Goal: Transaction & Acquisition: Purchase product/service

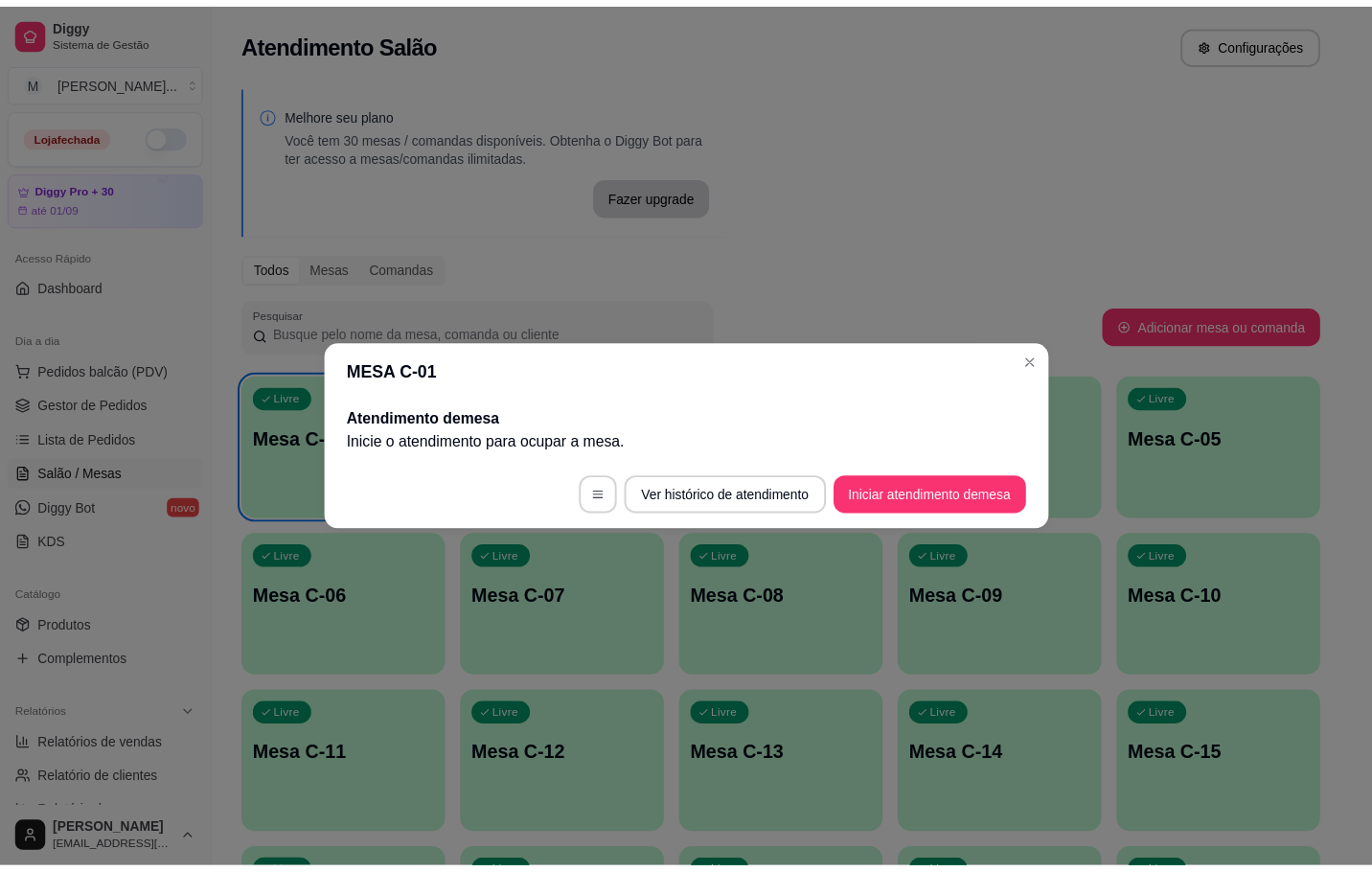
scroll to position [287, 0]
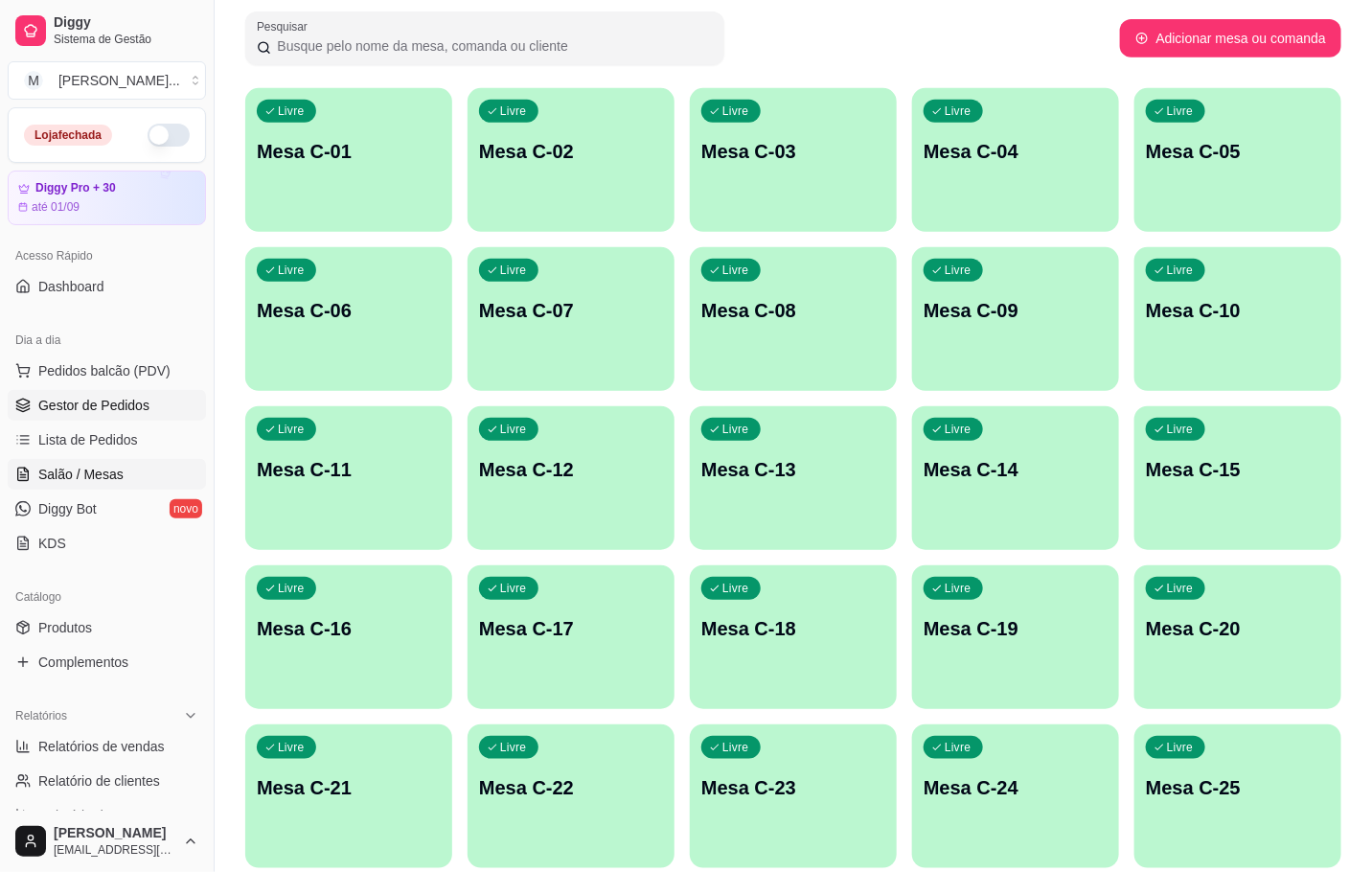
click at [90, 391] on link "Gestor de Pedidos" at bounding box center [107, 405] width 199 height 31
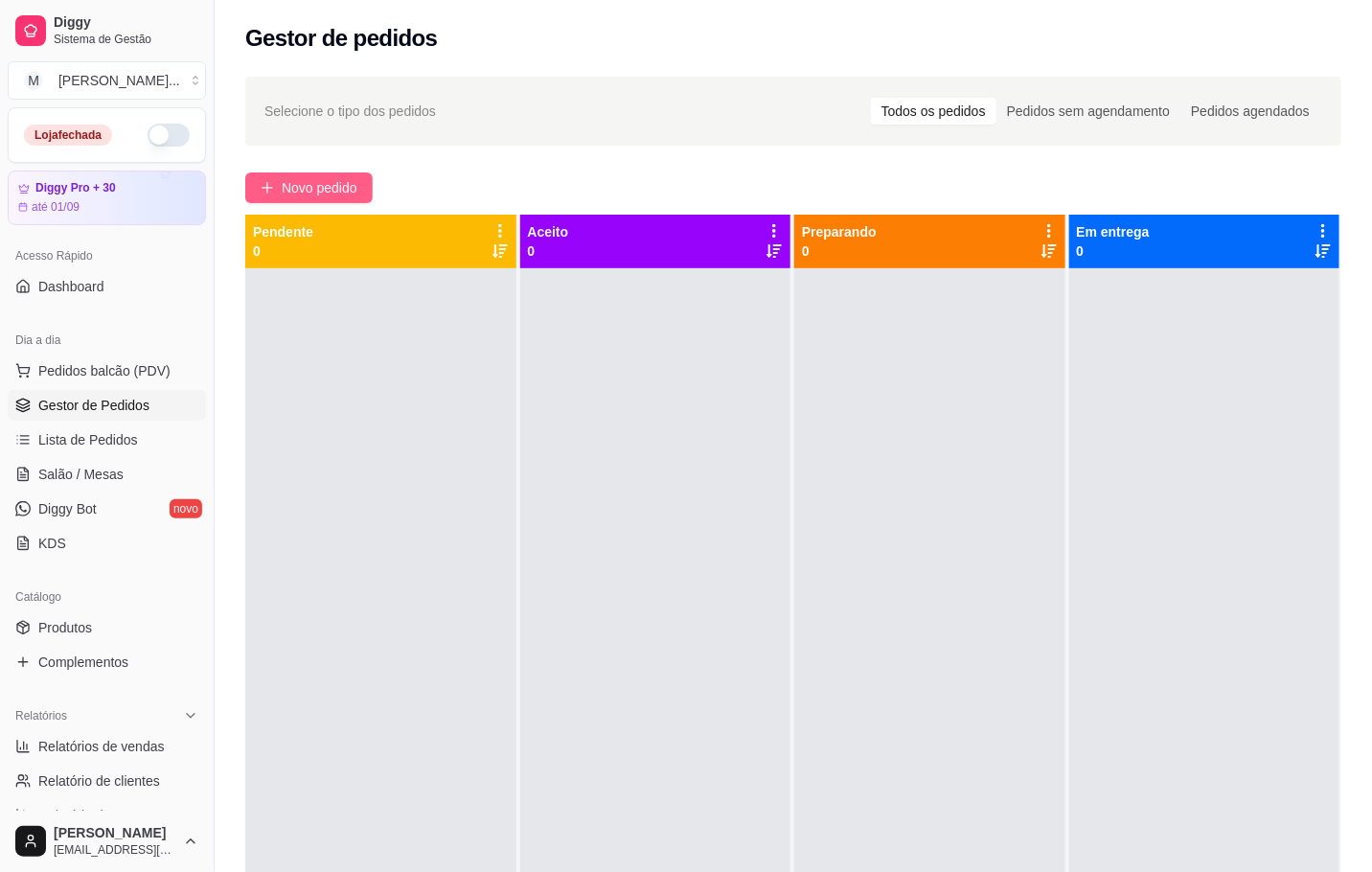
click at [284, 182] on span "Novo pedido" at bounding box center [319, 188] width 76 height 21
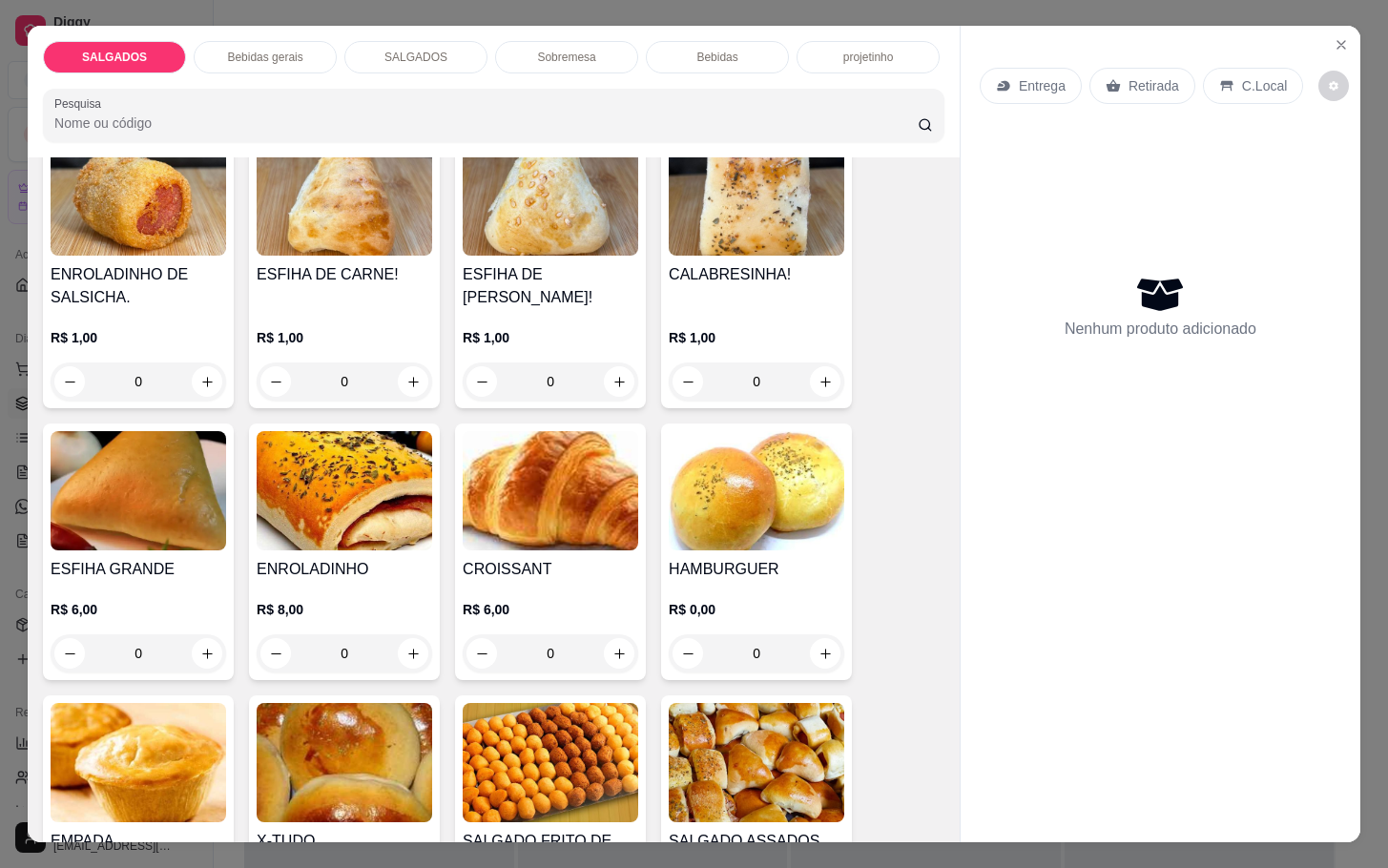
scroll to position [2146, 0]
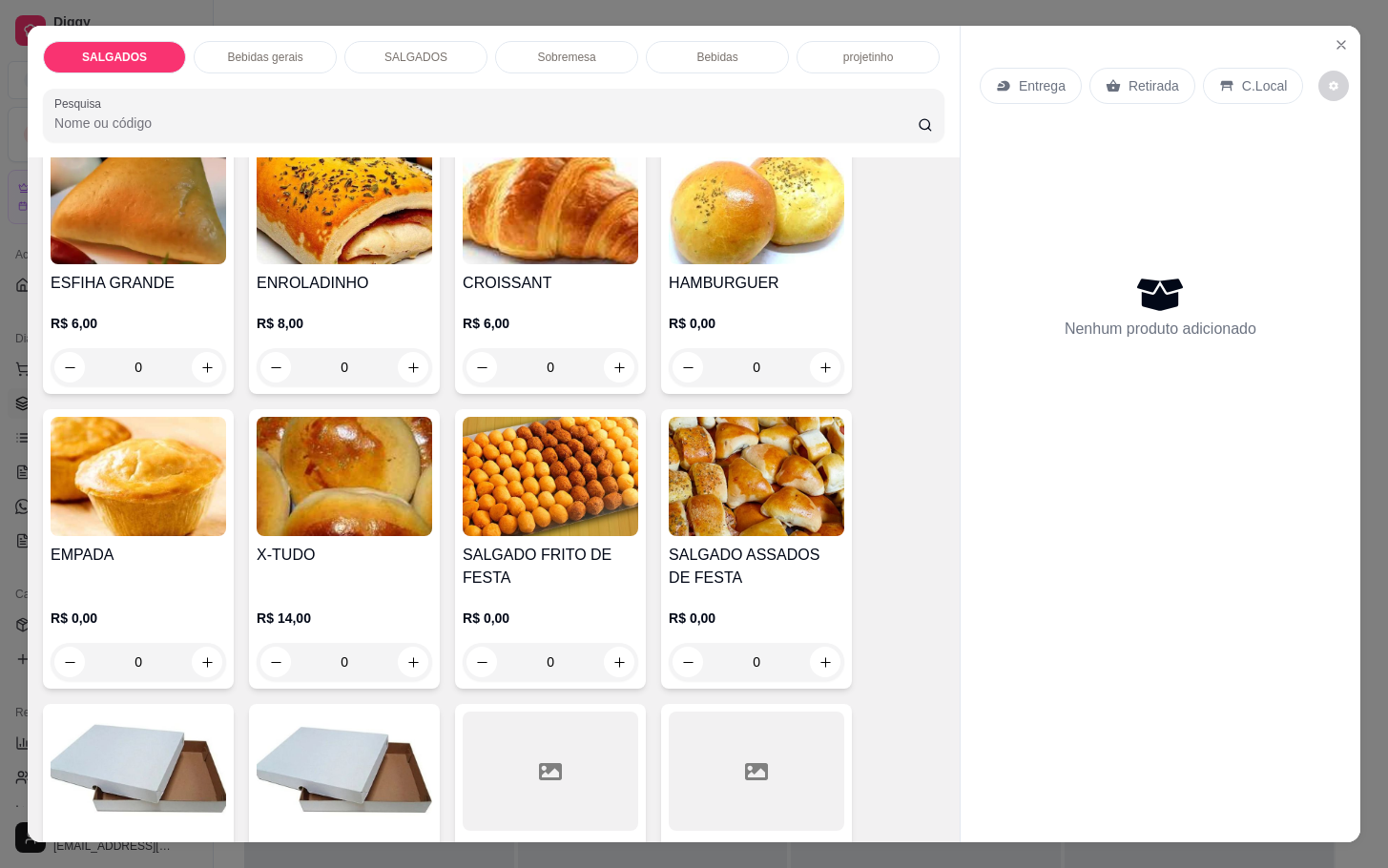
click at [588, 532] on div "SALGADO FRITO DE FESTA R$ 0,00 0" at bounding box center [551, 549] width 191 height 279
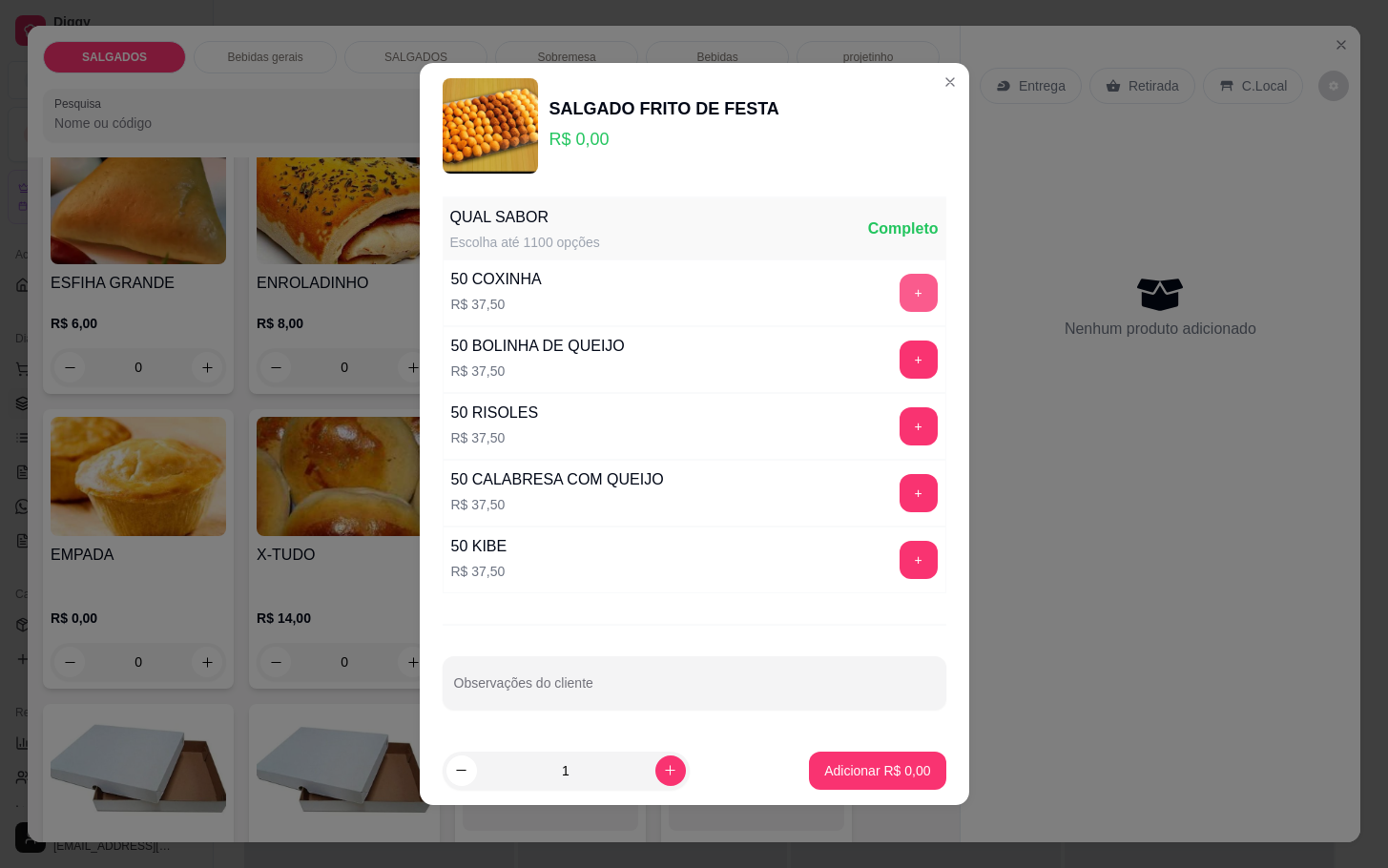
click at [900, 303] on button "+" at bounding box center [919, 293] width 38 height 38
click at [900, 436] on button "+" at bounding box center [918, 425] width 37 height 37
click at [900, 356] on button "+" at bounding box center [919, 359] width 38 height 38
click at [844, 790] on button "Adicionar R$ 150,00" at bounding box center [870, 770] width 152 height 38
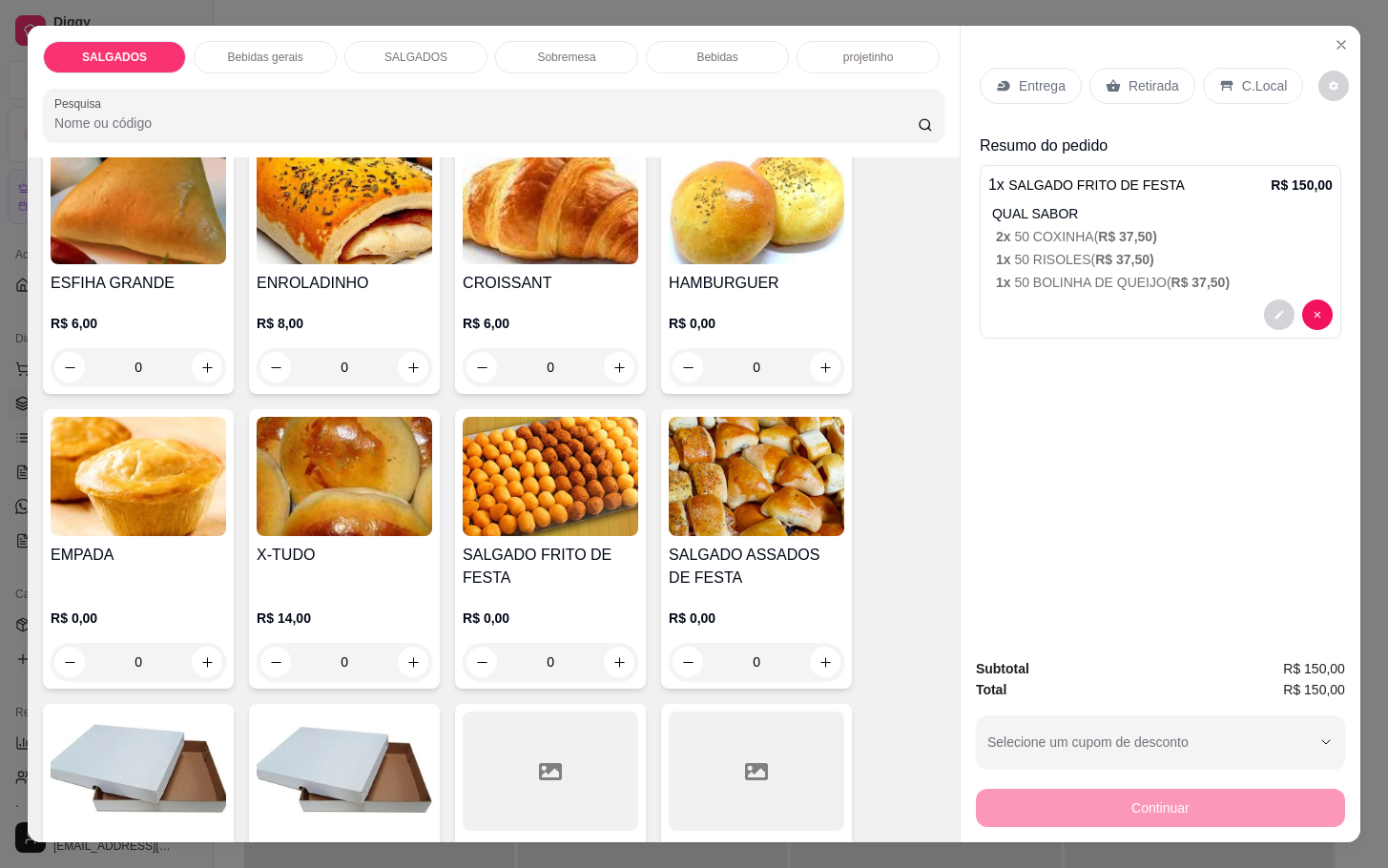
click at [704, 512] on img at bounding box center [756, 476] width 176 height 119
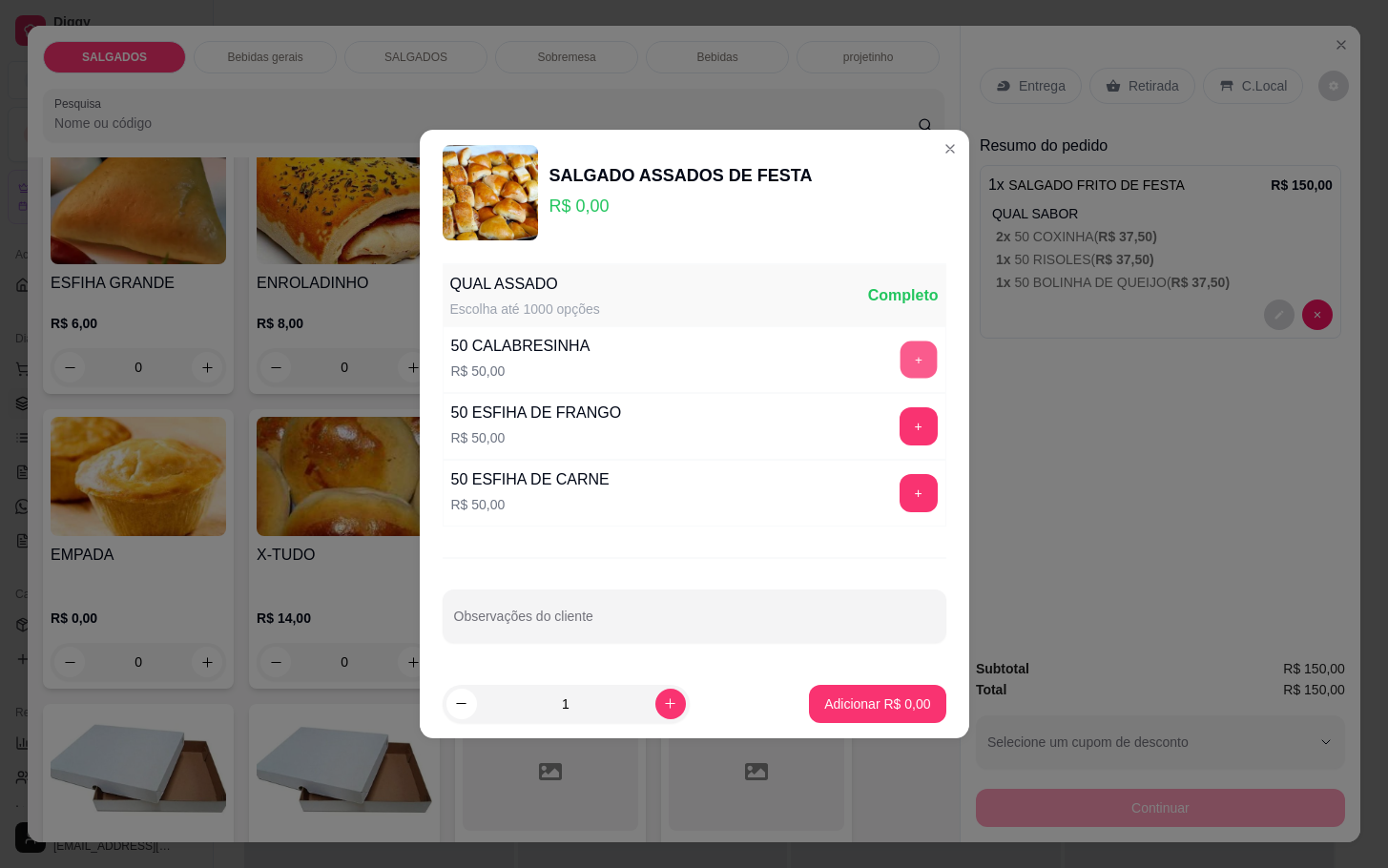
click at [901, 366] on button "+" at bounding box center [918, 358] width 37 height 37
click at [871, 698] on p "Adicionar R$ 100,00" at bounding box center [870, 704] width 121 height 19
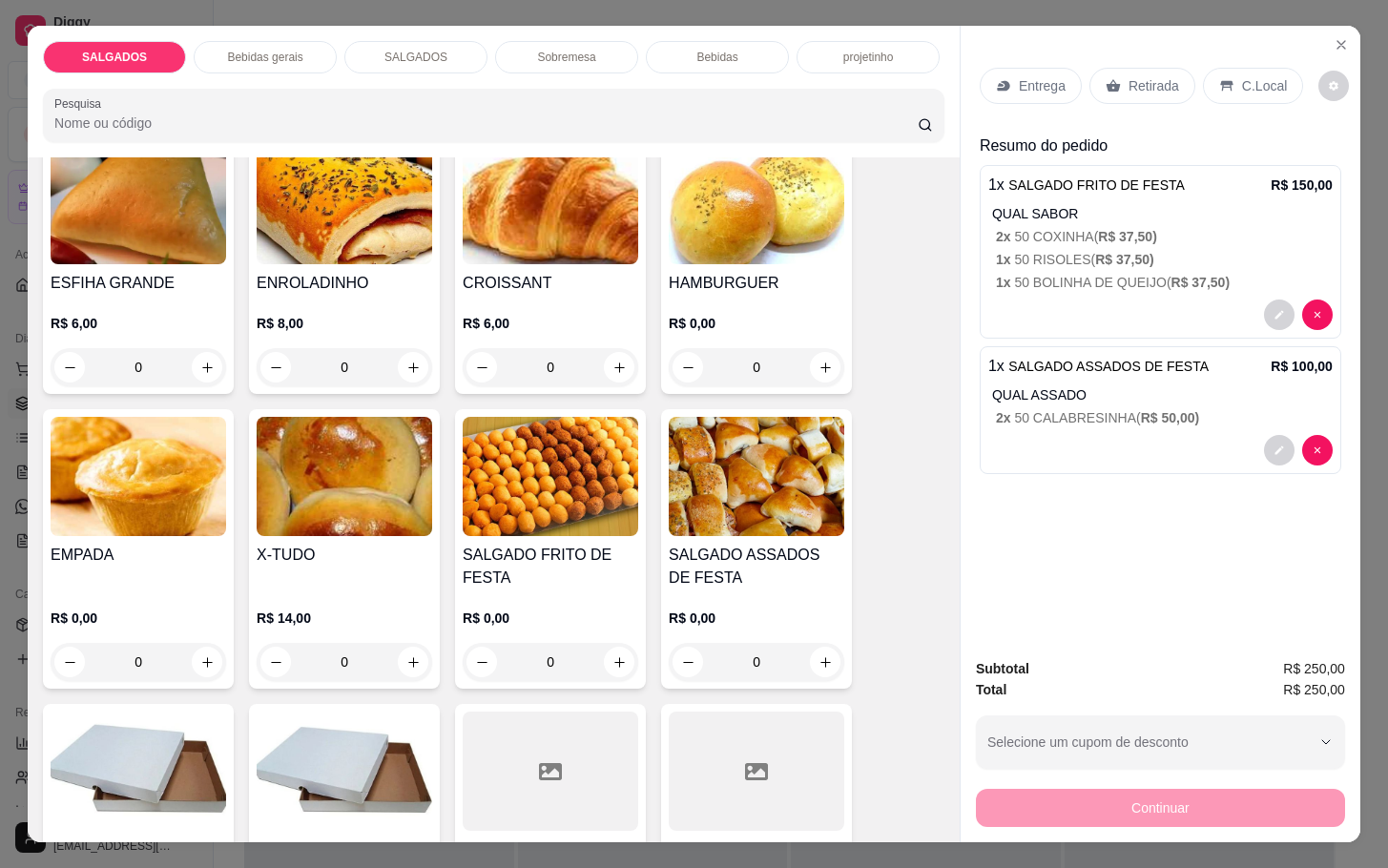
click at [1111, 87] on div "Retirada" at bounding box center [1141, 86] width 106 height 36
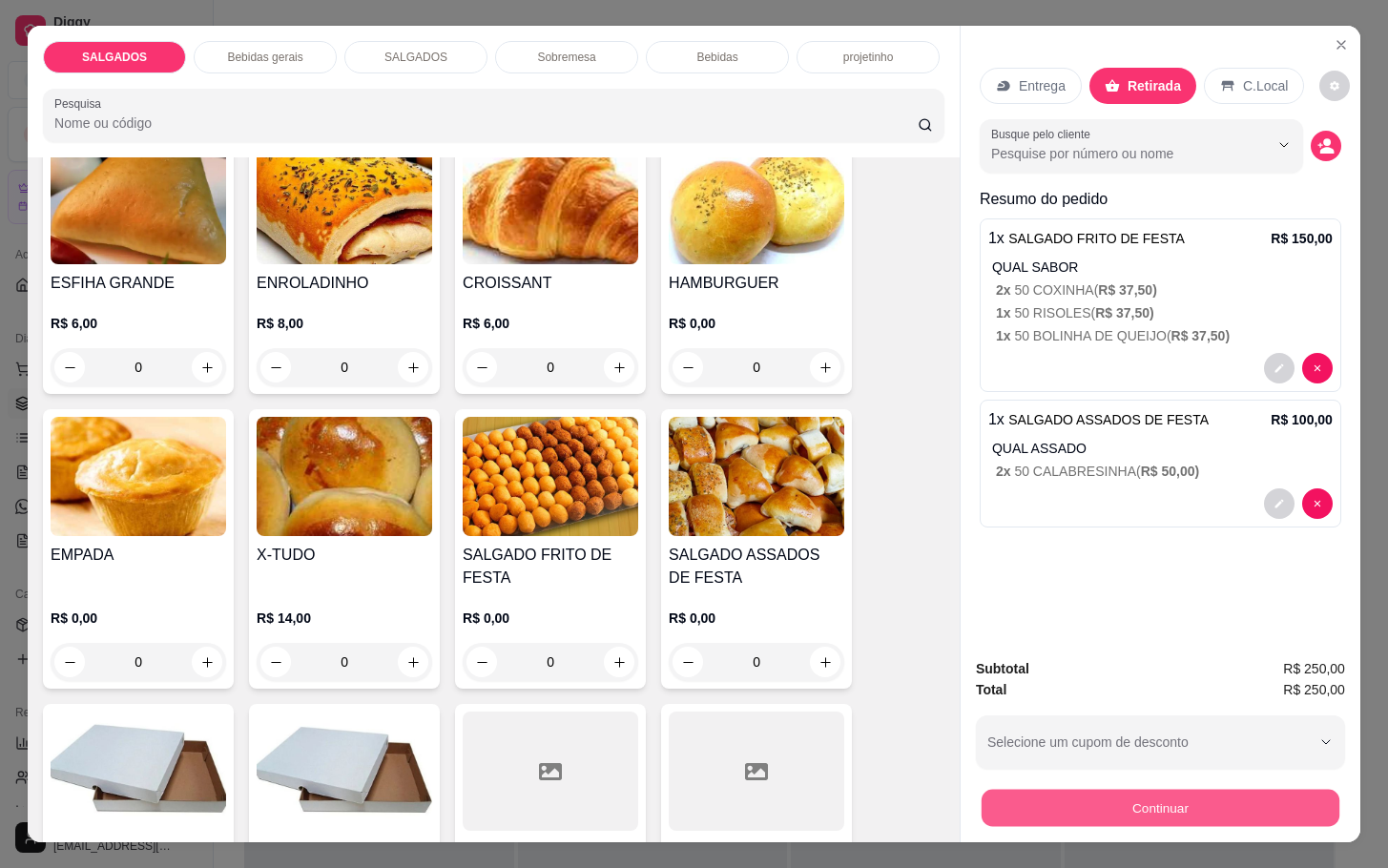
click at [1200, 805] on button "Continuar" at bounding box center [1160, 807] width 358 height 37
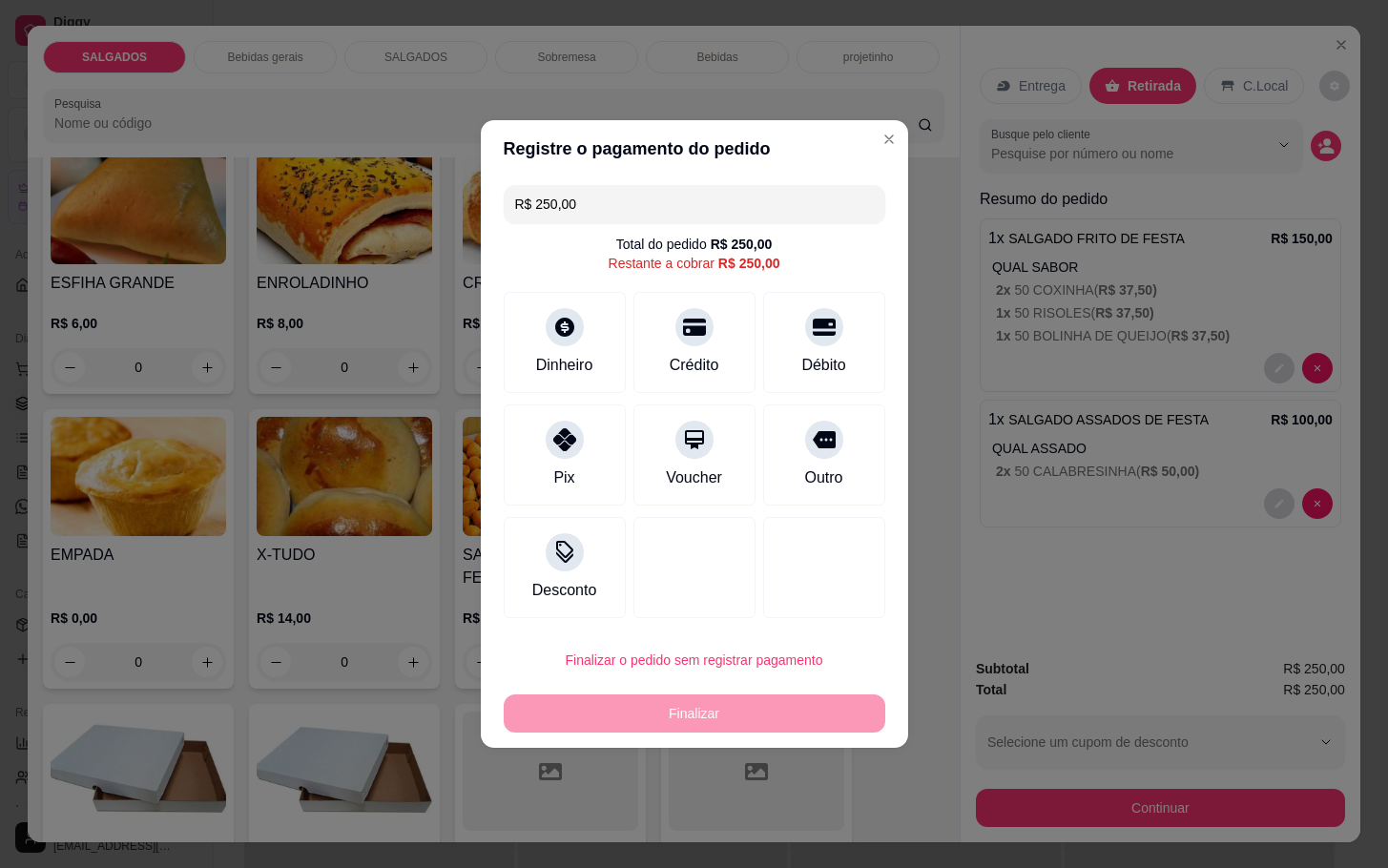
drag, startPoint x: 790, startPoint y: 206, endPoint x: 57, endPoint y: 181, distance: 733.4
click at [57, 181] on div "Registre o pagamento do pedido R$ 250,00 Total do pedido R$ 250,00 Restante a c…" at bounding box center [694, 434] width 1388 height 868
click at [811, 446] on icon at bounding box center [823, 434] width 25 height 25
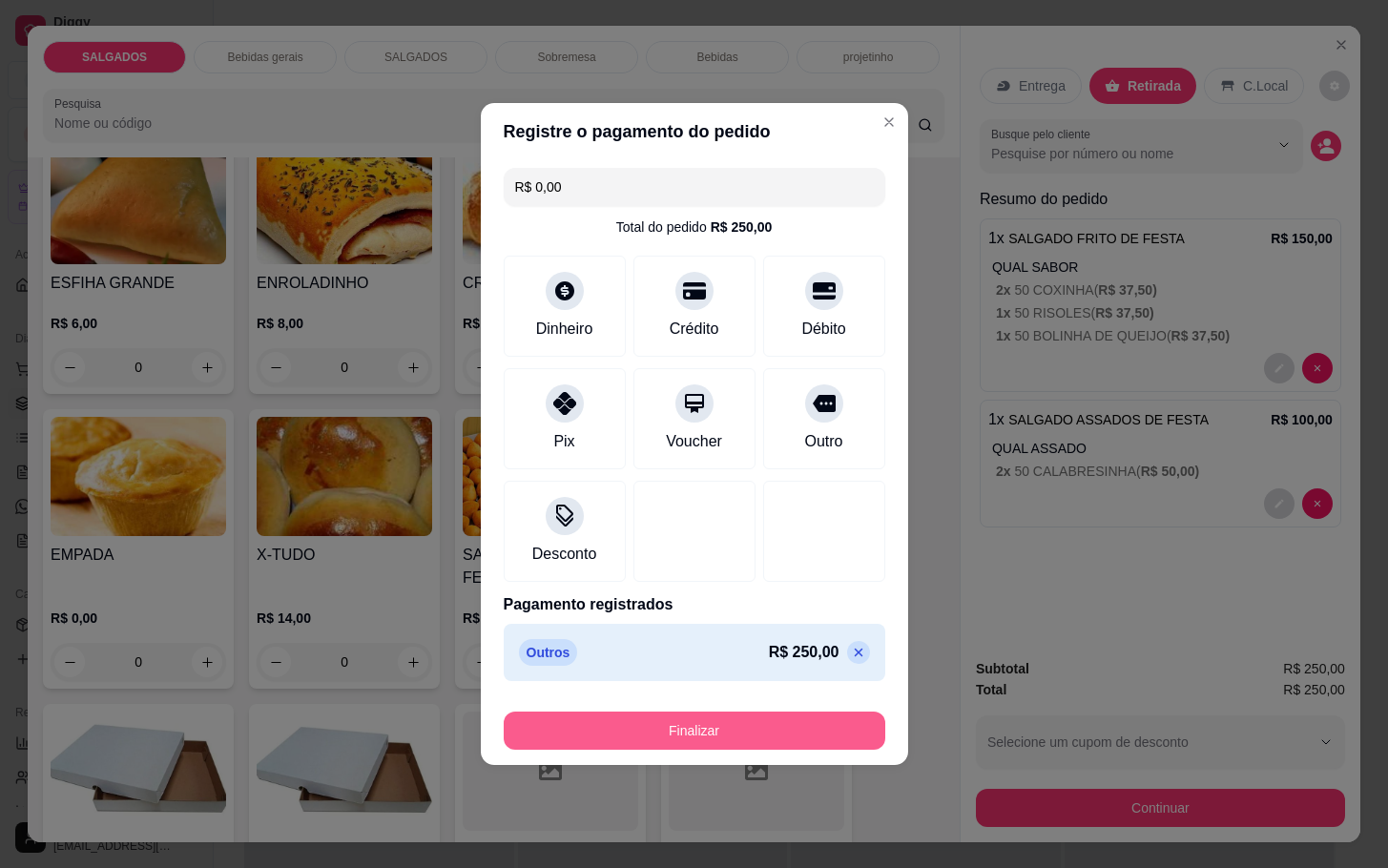
click at [764, 733] on button "Finalizar" at bounding box center [694, 730] width 381 height 38
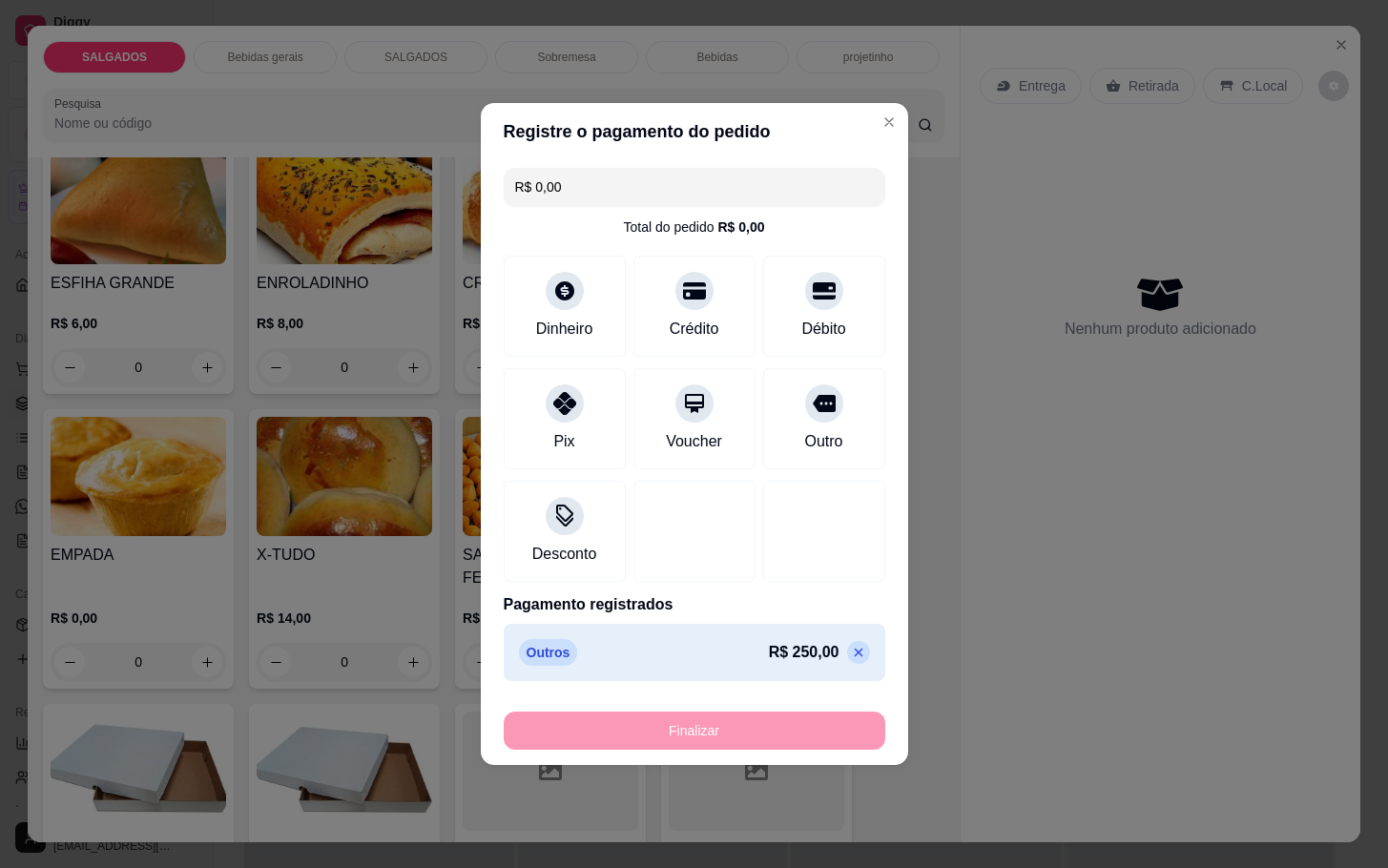
type input "-R$ 250,00"
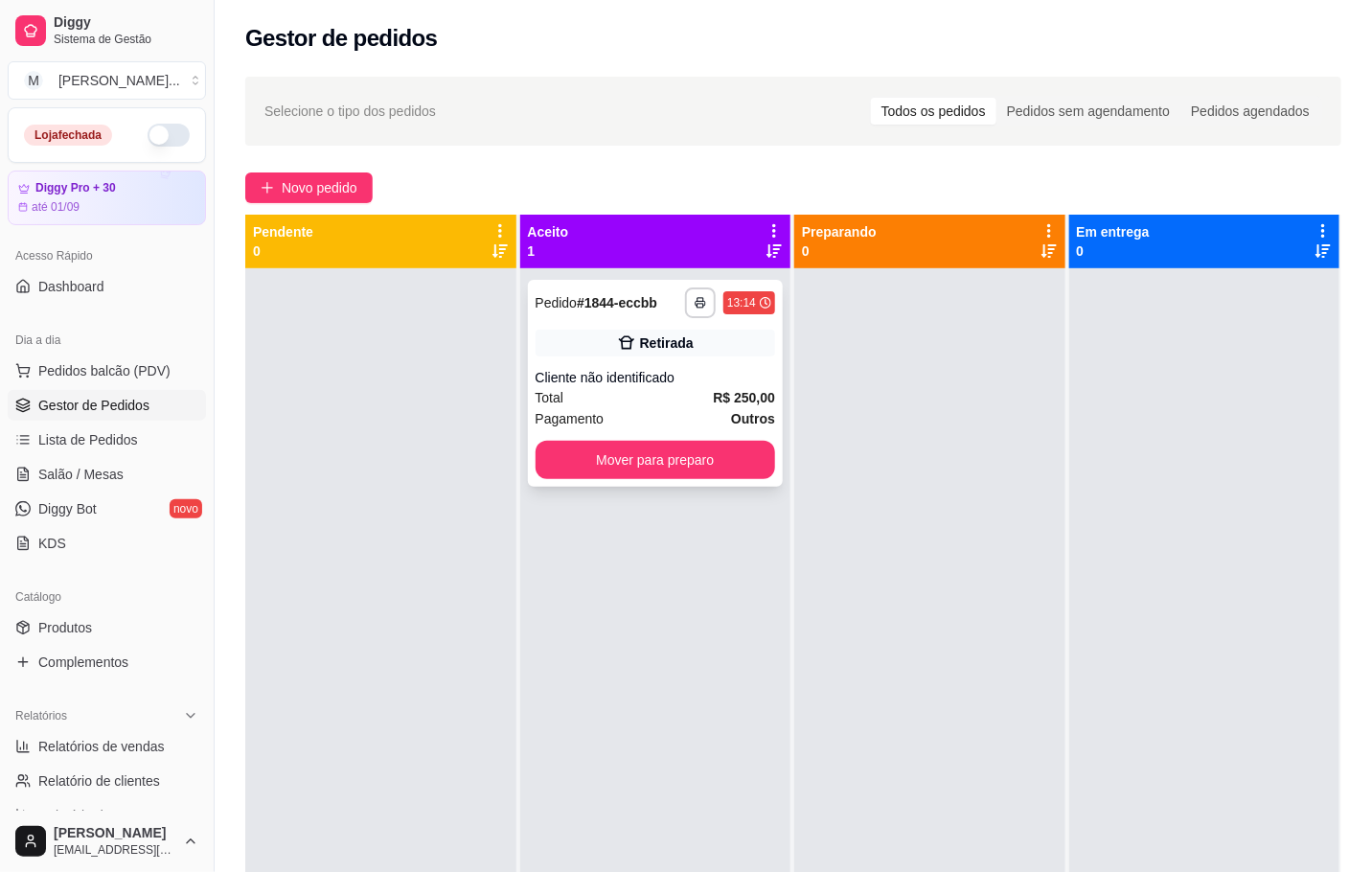
click at [692, 323] on div "**********" at bounding box center [656, 383] width 255 height 207
click at [693, 308] on button "button" at bounding box center [699, 302] width 30 height 30
click at [658, 369] on button "IMPRESSORA" at bounding box center [640, 369] width 134 height 30
click at [138, 374] on span "Pedidos balcão (PDV)" at bounding box center [105, 371] width 132 height 19
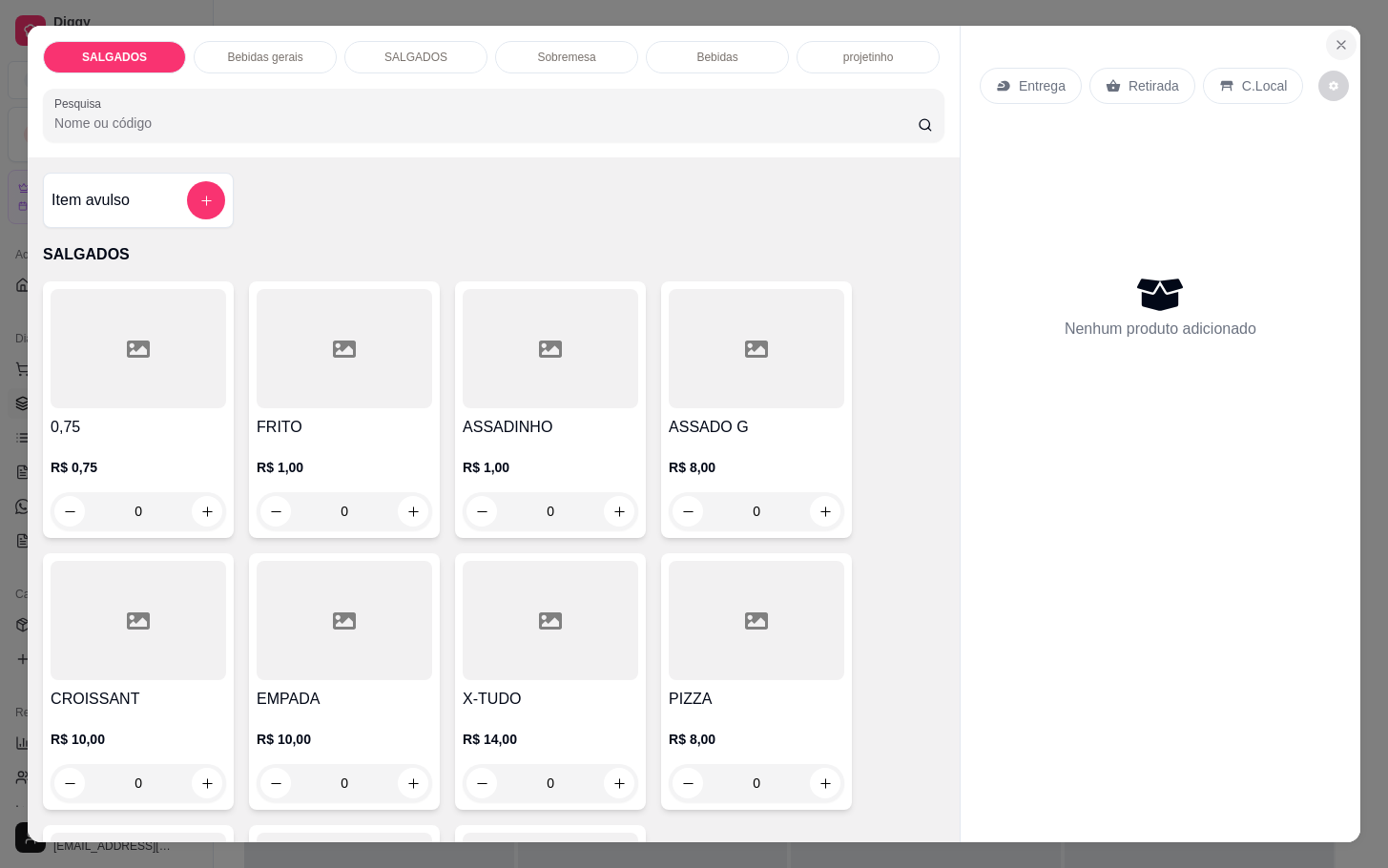
click at [1329, 46] on button "Close" at bounding box center [1341, 45] width 31 height 31
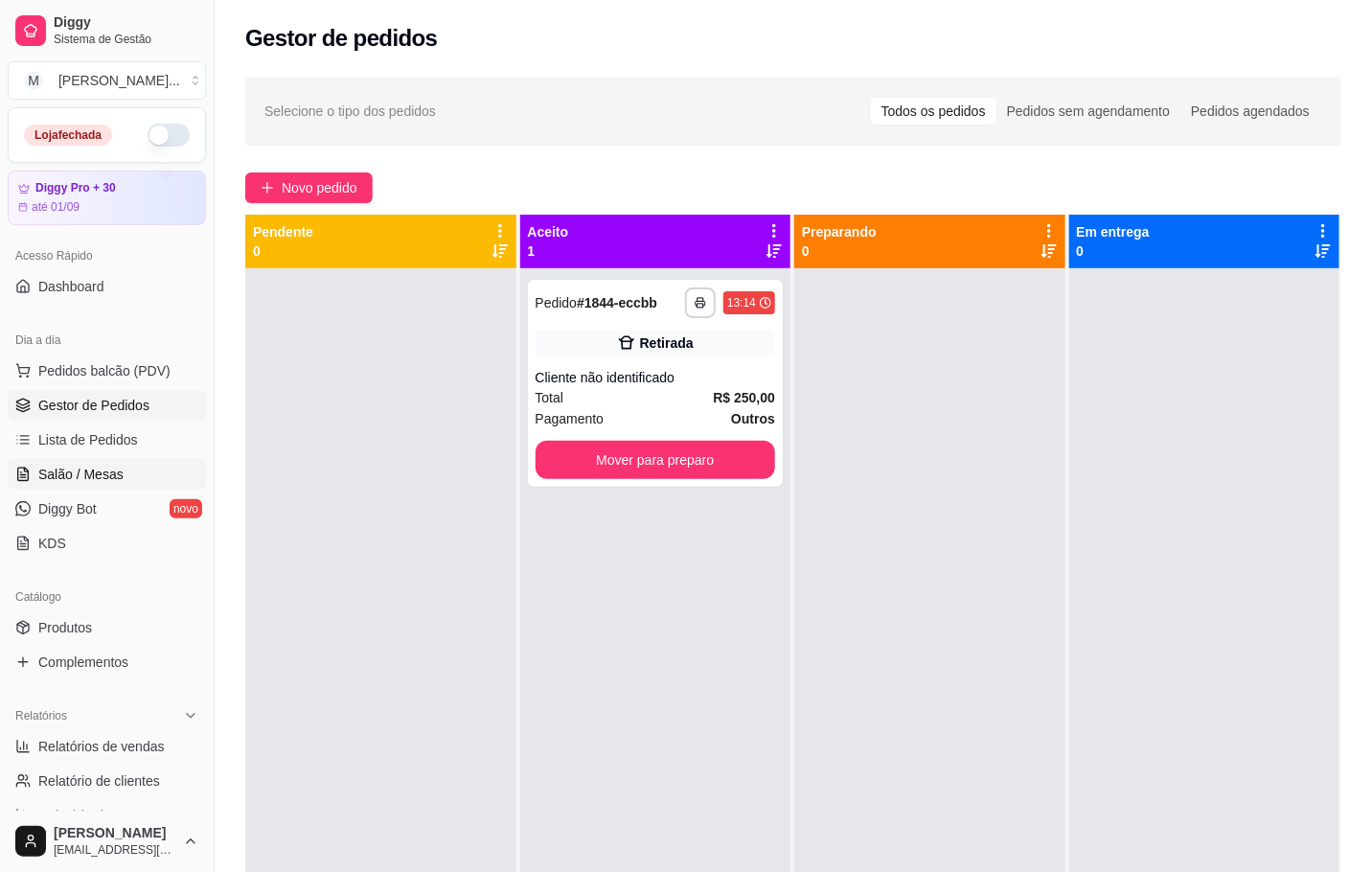
click at [78, 480] on span "Salão / Mesas" at bounding box center [81, 474] width 85 height 19
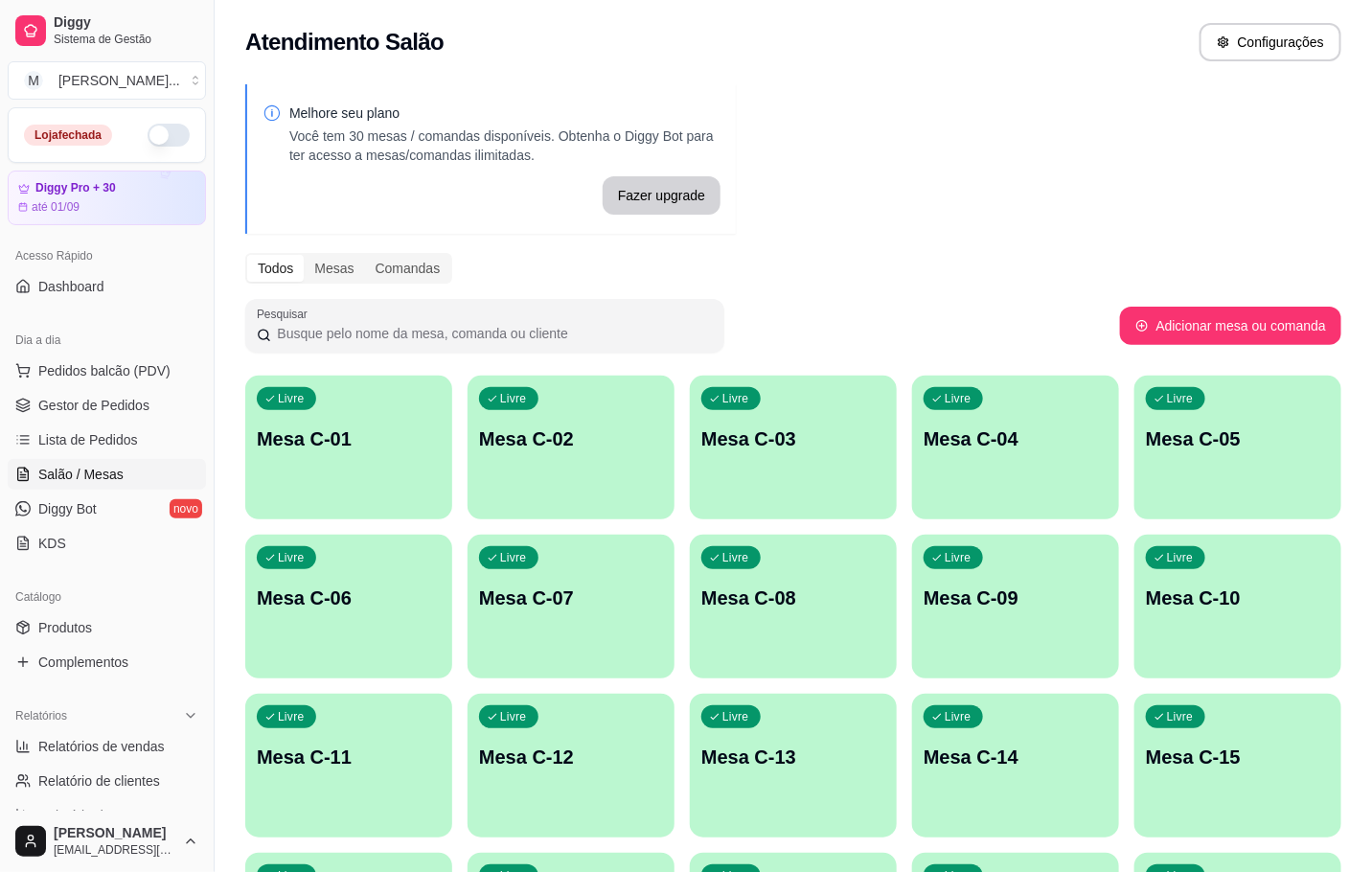
click at [487, 800] on div "Livre Mesa C-12" at bounding box center [571, 754] width 207 height 121
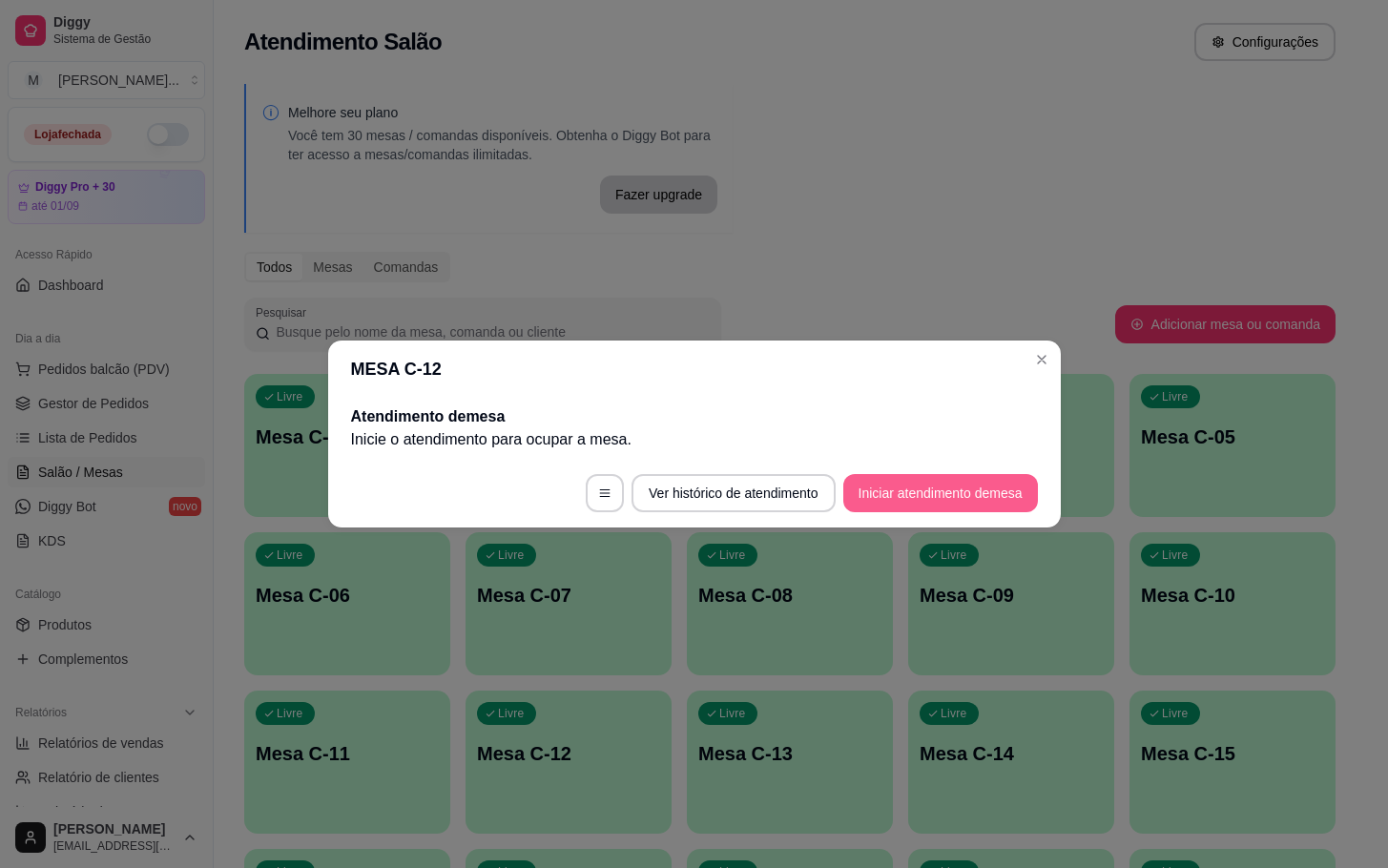
click at [879, 498] on button "Iniciar atendimento de mesa" at bounding box center [941, 493] width 195 height 38
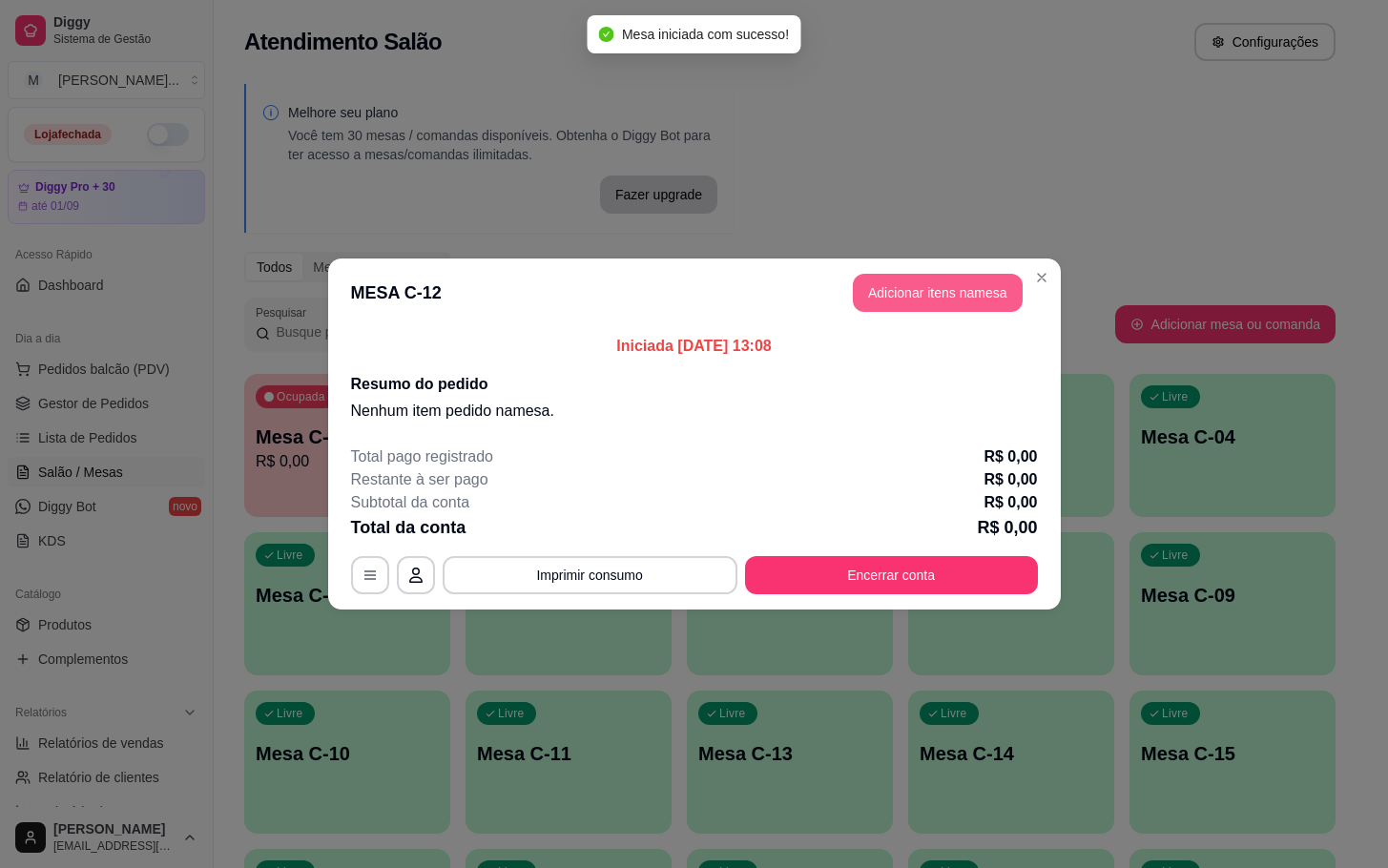
click at [894, 295] on button "Adicionar itens na mesa" at bounding box center [938, 293] width 170 height 38
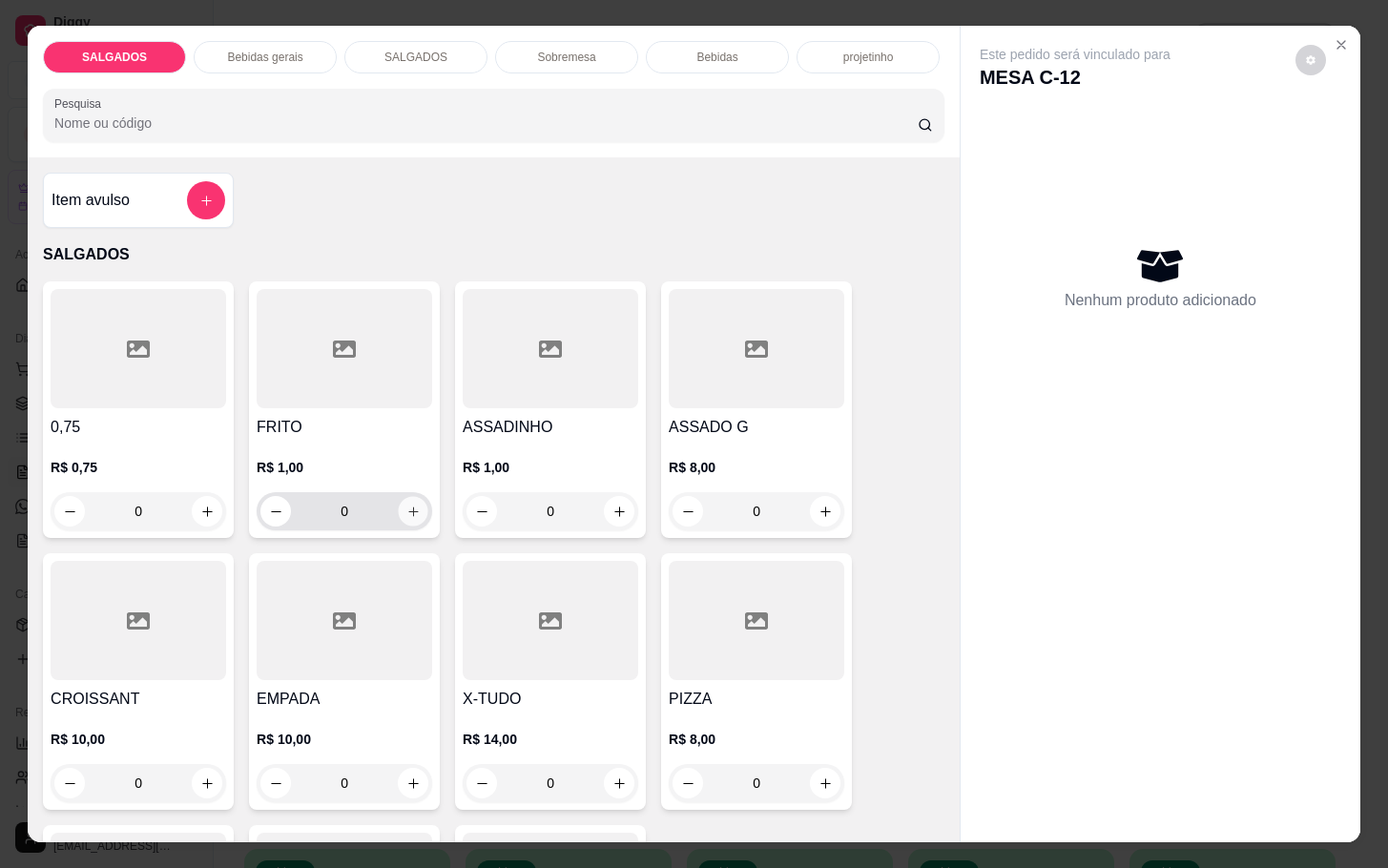
click at [407, 513] on button "increase-product-quantity" at bounding box center [413, 511] width 30 height 30
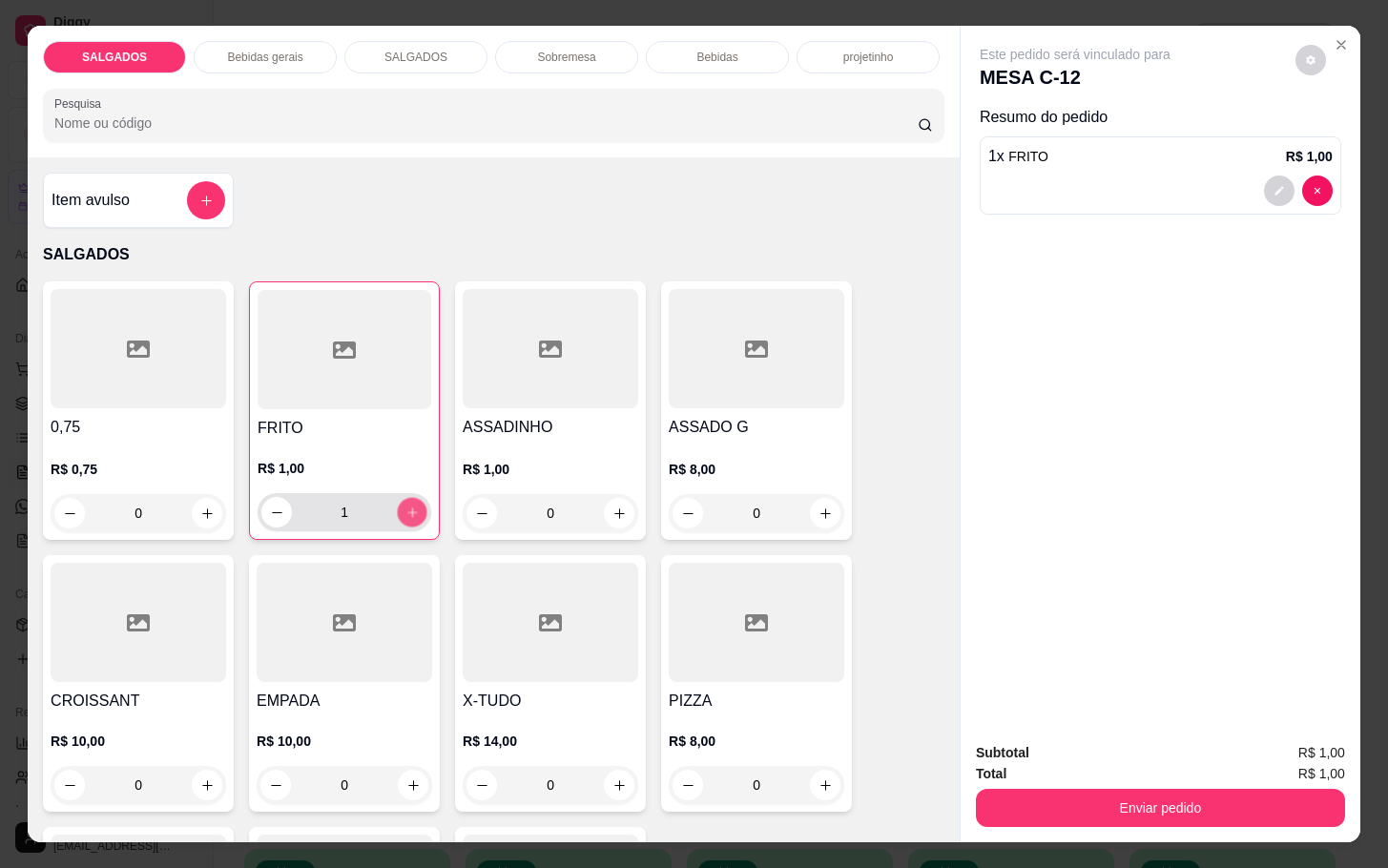
click at [407, 513] on button "increase-product-quantity" at bounding box center [412, 512] width 30 height 30
click at [407, 513] on button "increase-product-quantity" at bounding box center [412, 512] width 31 height 31
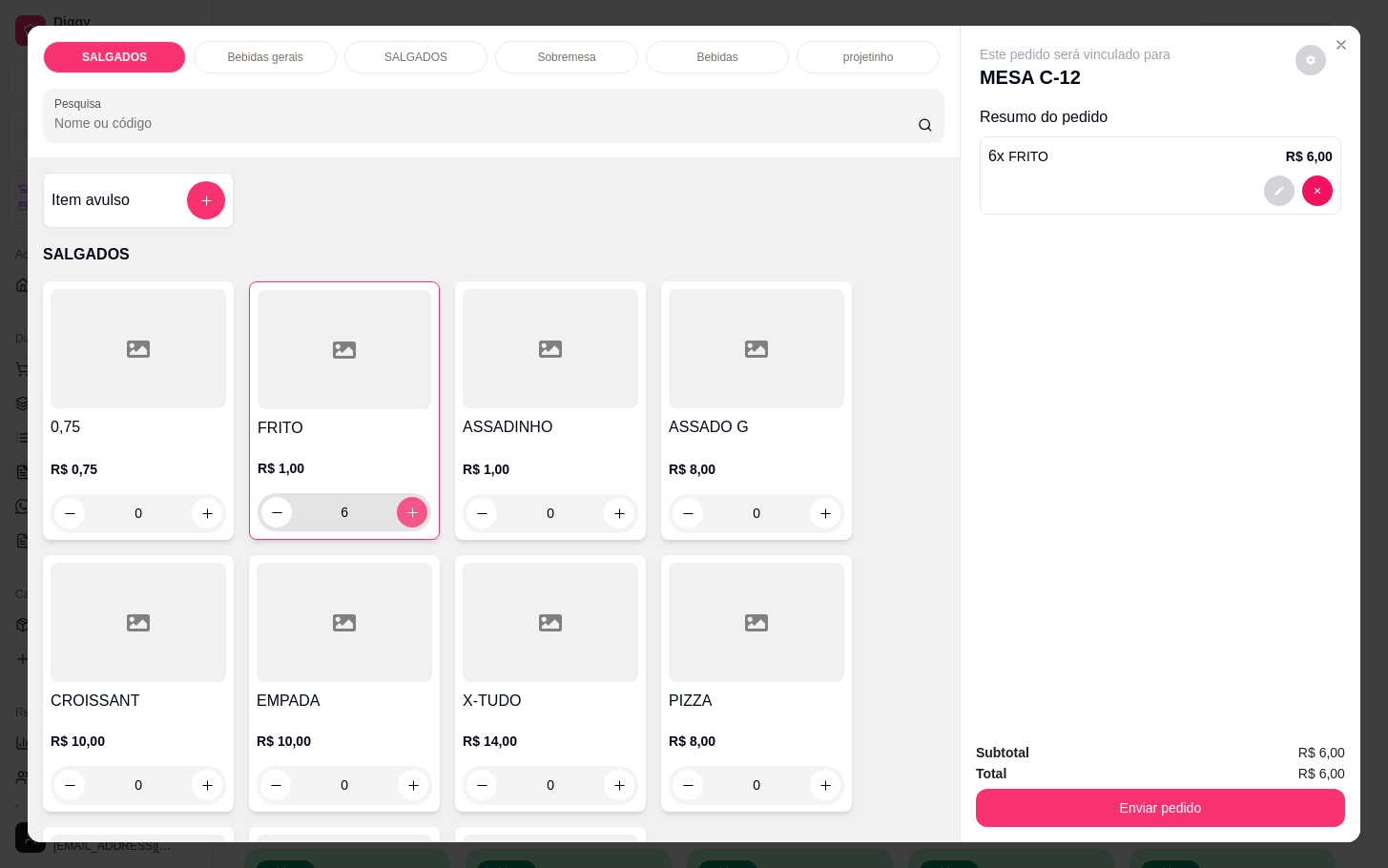
click at [407, 513] on button "increase-product-quantity" at bounding box center [412, 512] width 31 height 31
click at [397, 515] on button "increase-product-quantity" at bounding box center [412, 512] width 31 height 31
click at [398, 515] on button "increase-product-quantity" at bounding box center [412, 512] width 30 height 30
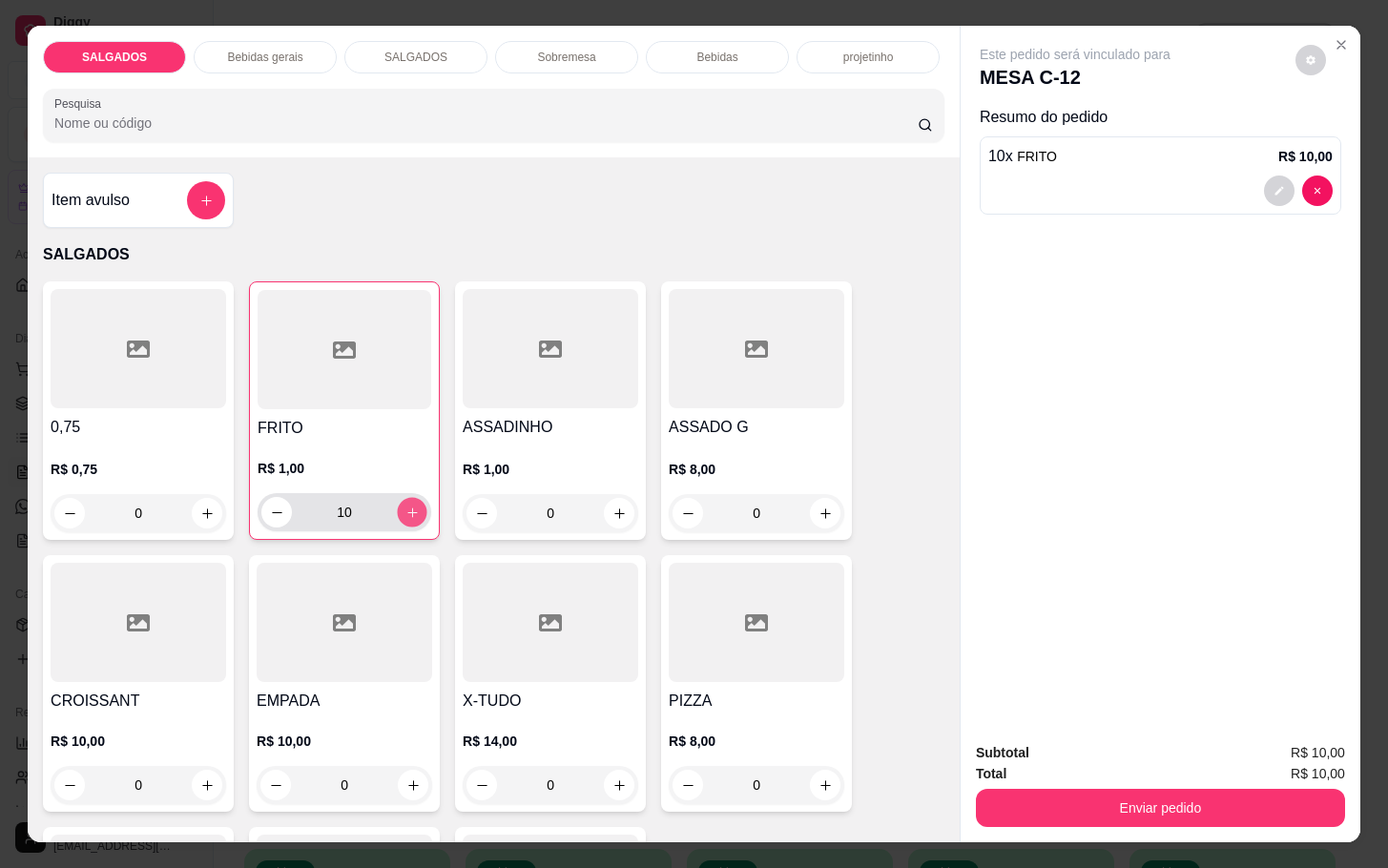
click at [398, 515] on button "increase-product-quantity" at bounding box center [412, 512] width 30 height 30
click at [397, 515] on button "increase-product-quantity" at bounding box center [412, 512] width 31 height 31
click at [398, 515] on button "increase-product-quantity" at bounding box center [412, 512] width 30 height 30
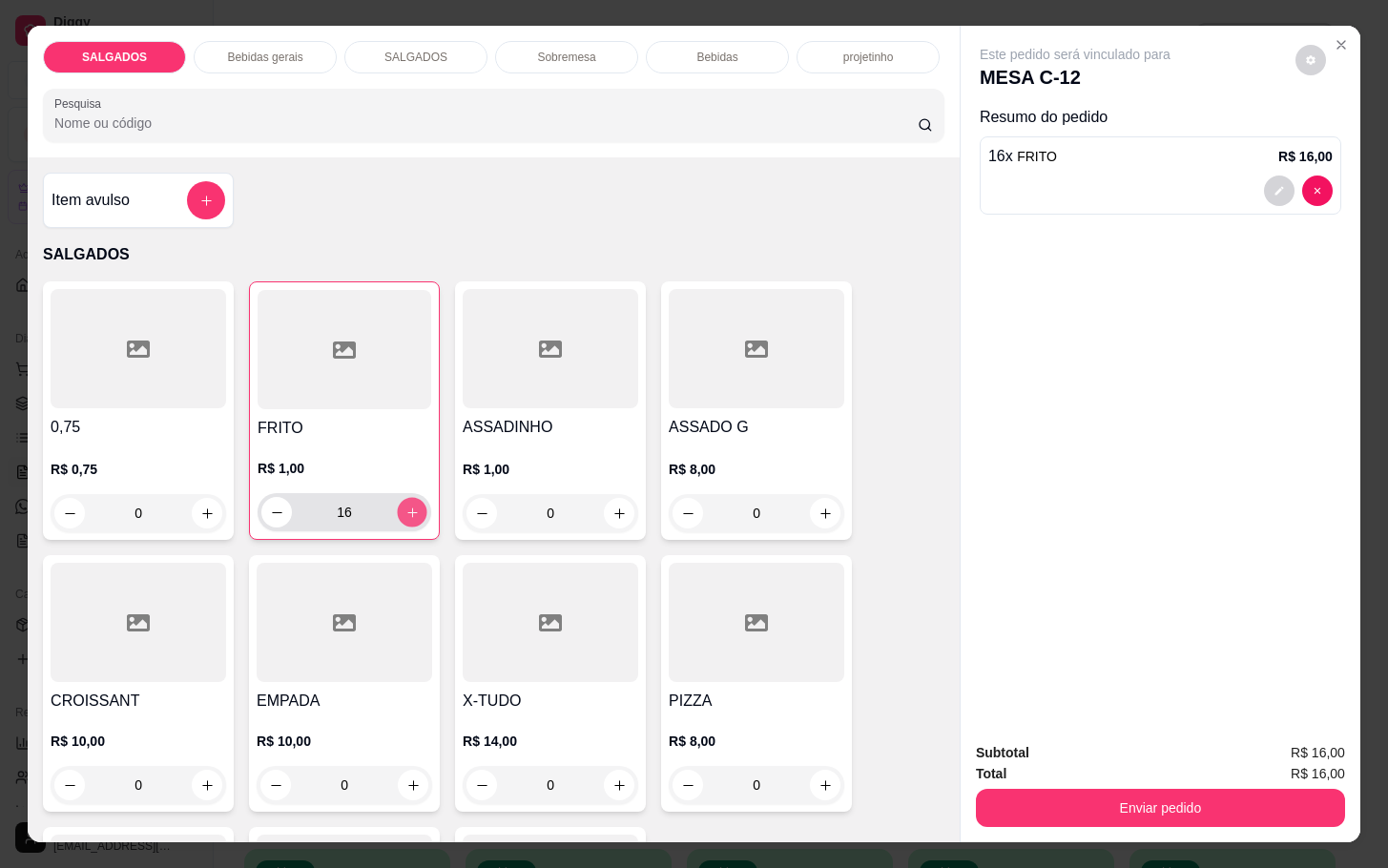
click at [398, 515] on button "increase-product-quantity" at bounding box center [412, 512] width 30 height 30
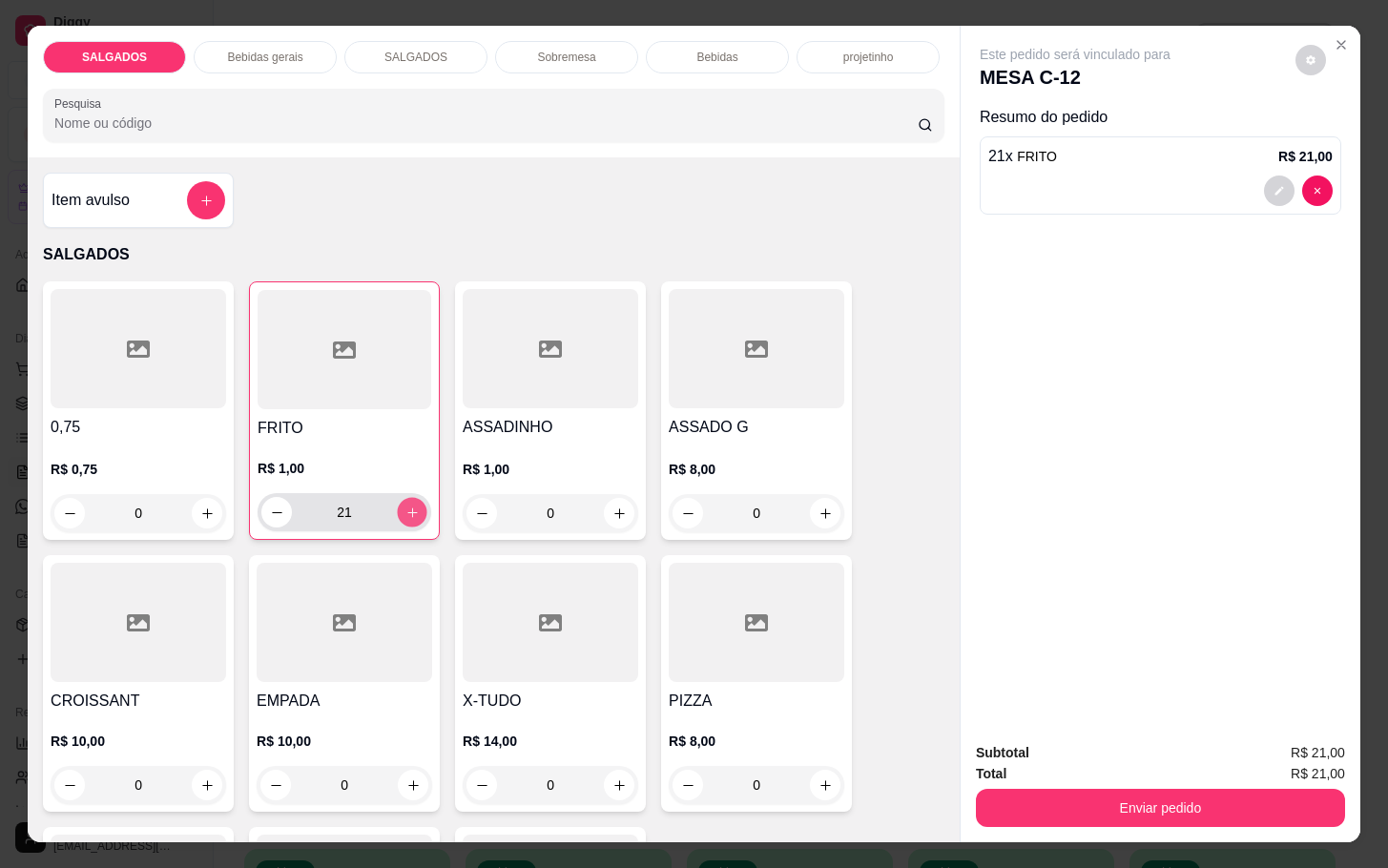
click at [398, 515] on button "increase-product-quantity" at bounding box center [412, 512] width 30 height 30
click at [397, 515] on button "increase-product-quantity" at bounding box center [412, 512] width 31 height 31
type input "24"
click at [613, 507] on icon "increase-product-quantity" at bounding box center [619, 513] width 14 height 14
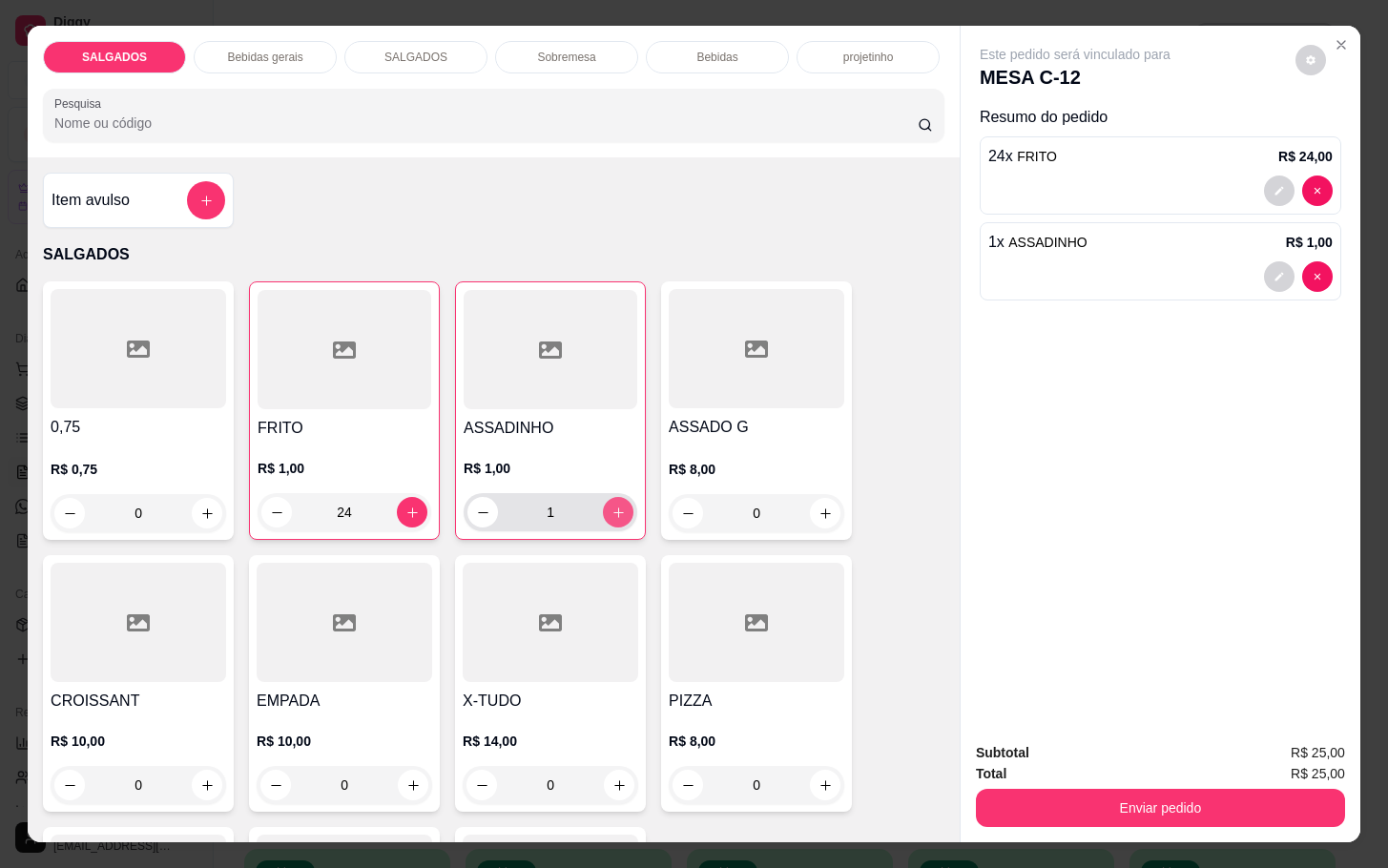
click at [612, 506] on icon "increase-product-quantity" at bounding box center [618, 512] width 14 height 14
click at [542, 555] on div "X-TUDO R$ 14,00 0" at bounding box center [551, 684] width 191 height 256
click at [603, 502] on button "increase-product-quantity" at bounding box center [618, 512] width 31 height 31
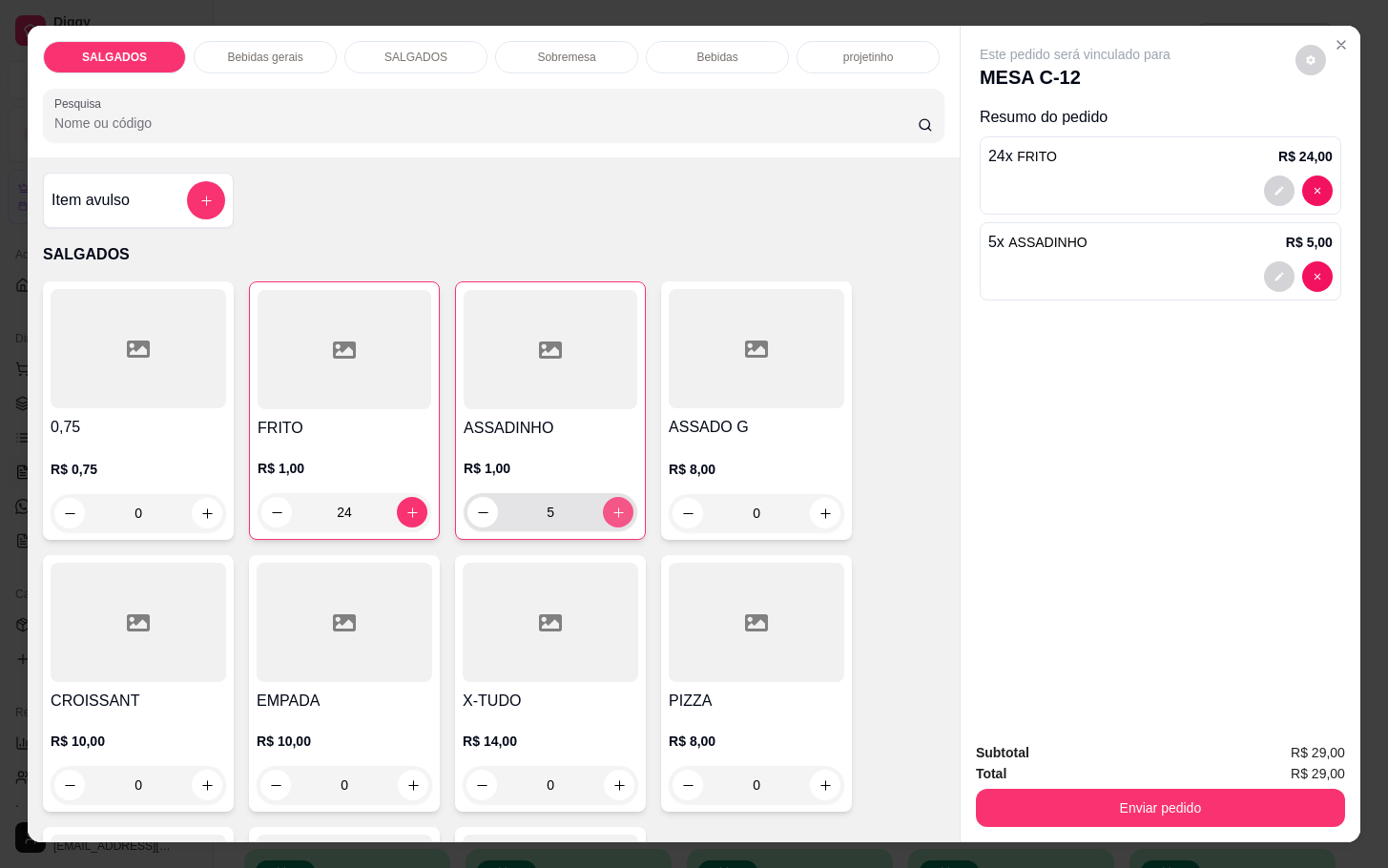
click at [603, 502] on button "increase-product-quantity" at bounding box center [618, 512] width 31 height 31
click at [604, 502] on button "increase-product-quantity" at bounding box center [618, 512] width 30 height 30
click at [603, 502] on button "increase-product-quantity" at bounding box center [618, 512] width 31 height 31
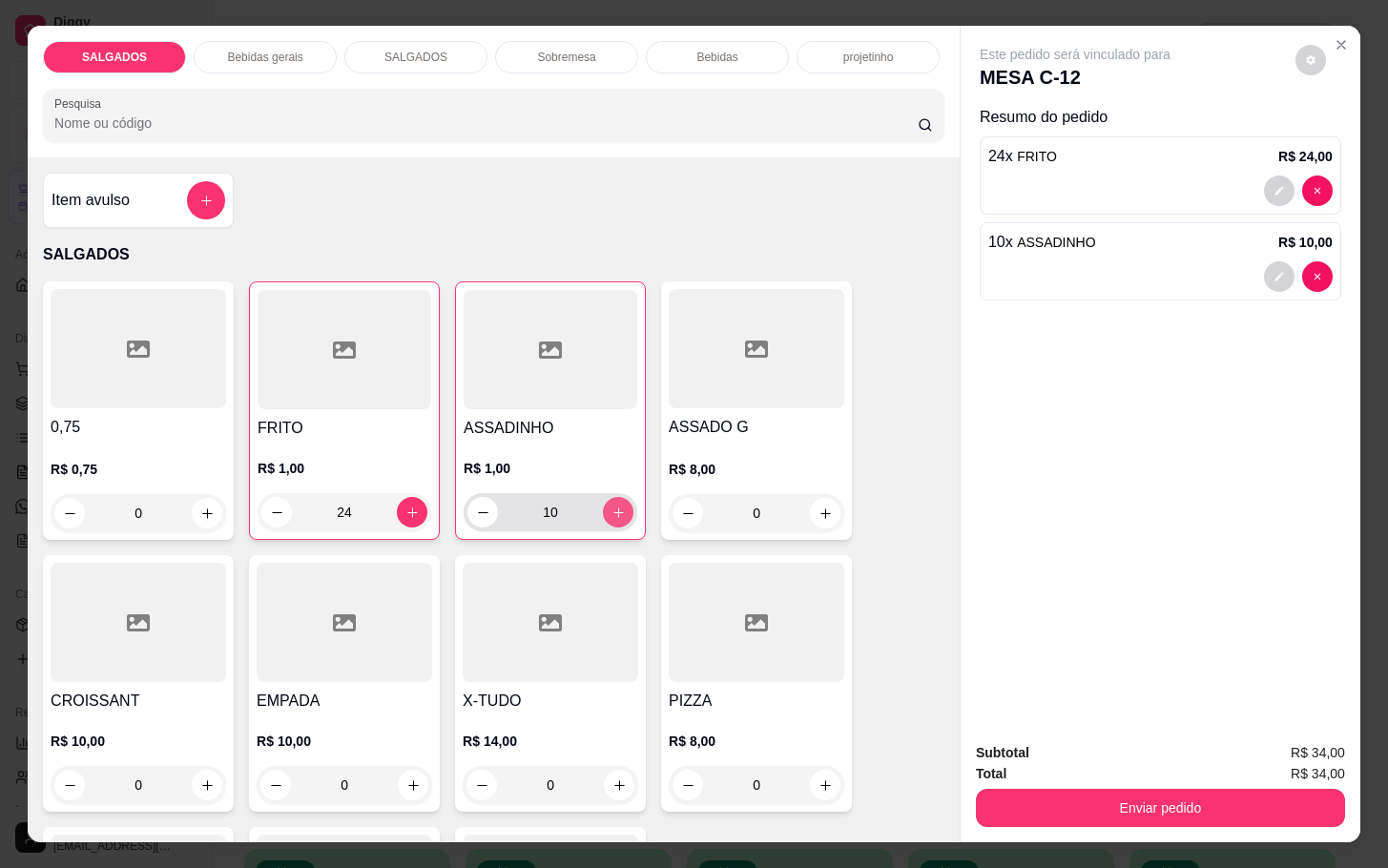
click at [603, 502] on button "increase-product-quantity" at bounding box center [618, 512] width 31 height 31
click at [604, 502] on button "increase-product-quantity" at bounding box center [618, 512] width 30 height 30
click at [467, 497] on button "decrease-product-quantity" at bounding box center [483, 512] width 31 height 31
type input "12"
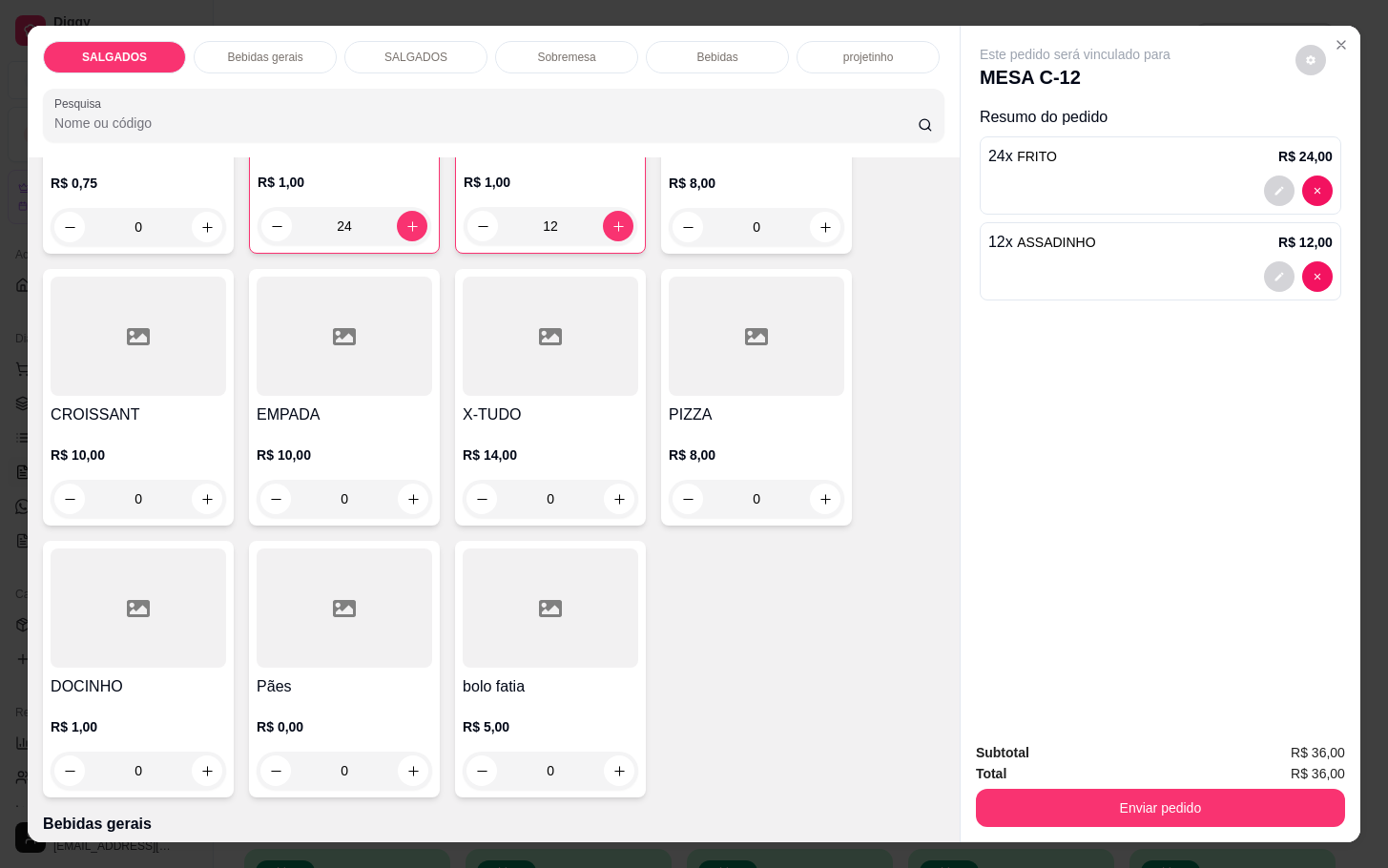
scroll to position [573, 0]
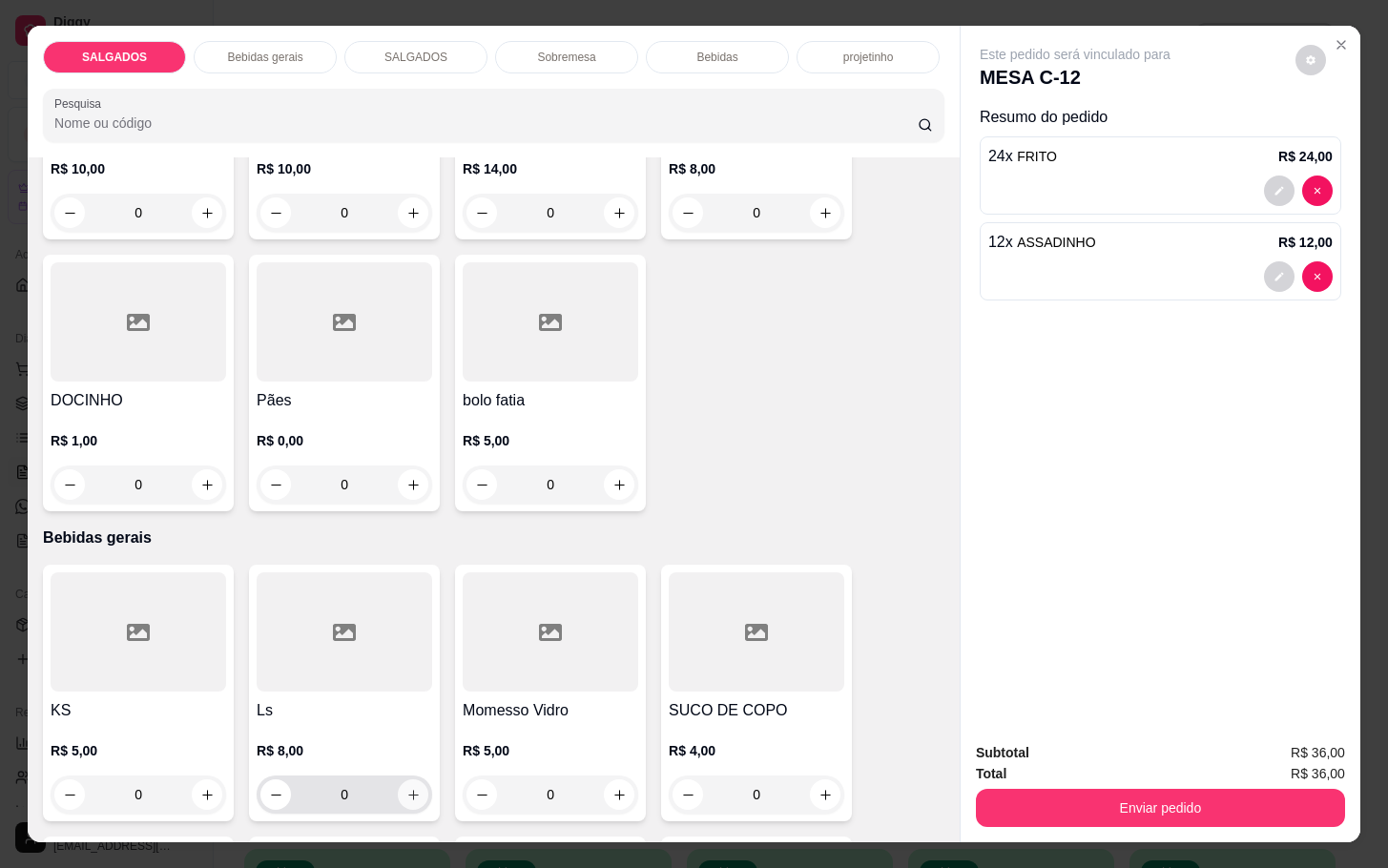
click at [413, 793] on button "increase-product-quantity" at bounding box center [413, 794] width 31 height 31
type input "1"
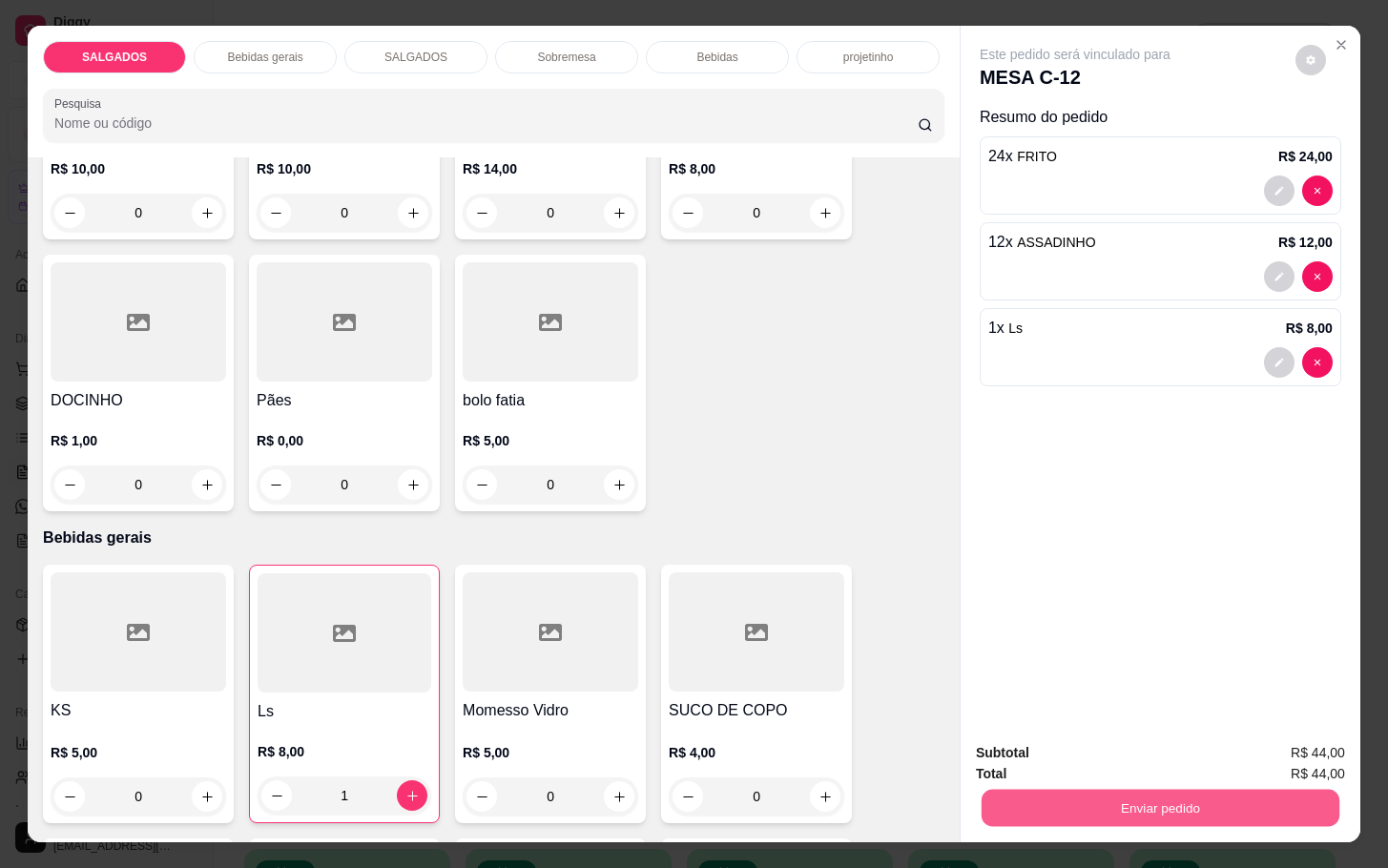
click at [1105, 798] on button "Enviar pedido" at bounding box center [1160, 807] width 358 height 37
click at [1078, 745] on button "Não registrar e enviar pedido" at bounding box center [1095, 749] width 193 height 35
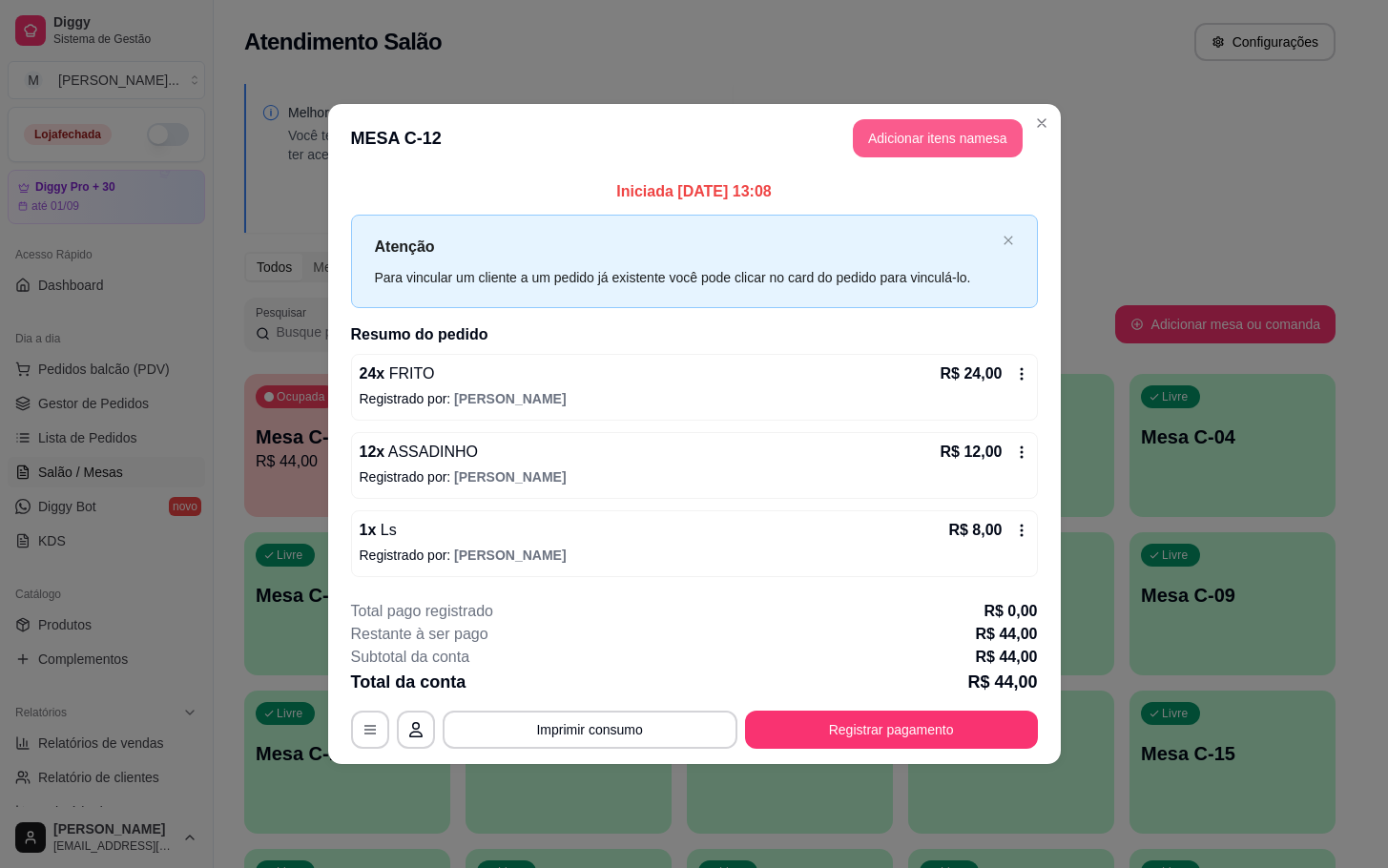
click at [997, 141] on button "Adicionar itens na mesa" at bounding box center [938, 139] width 170 height 38
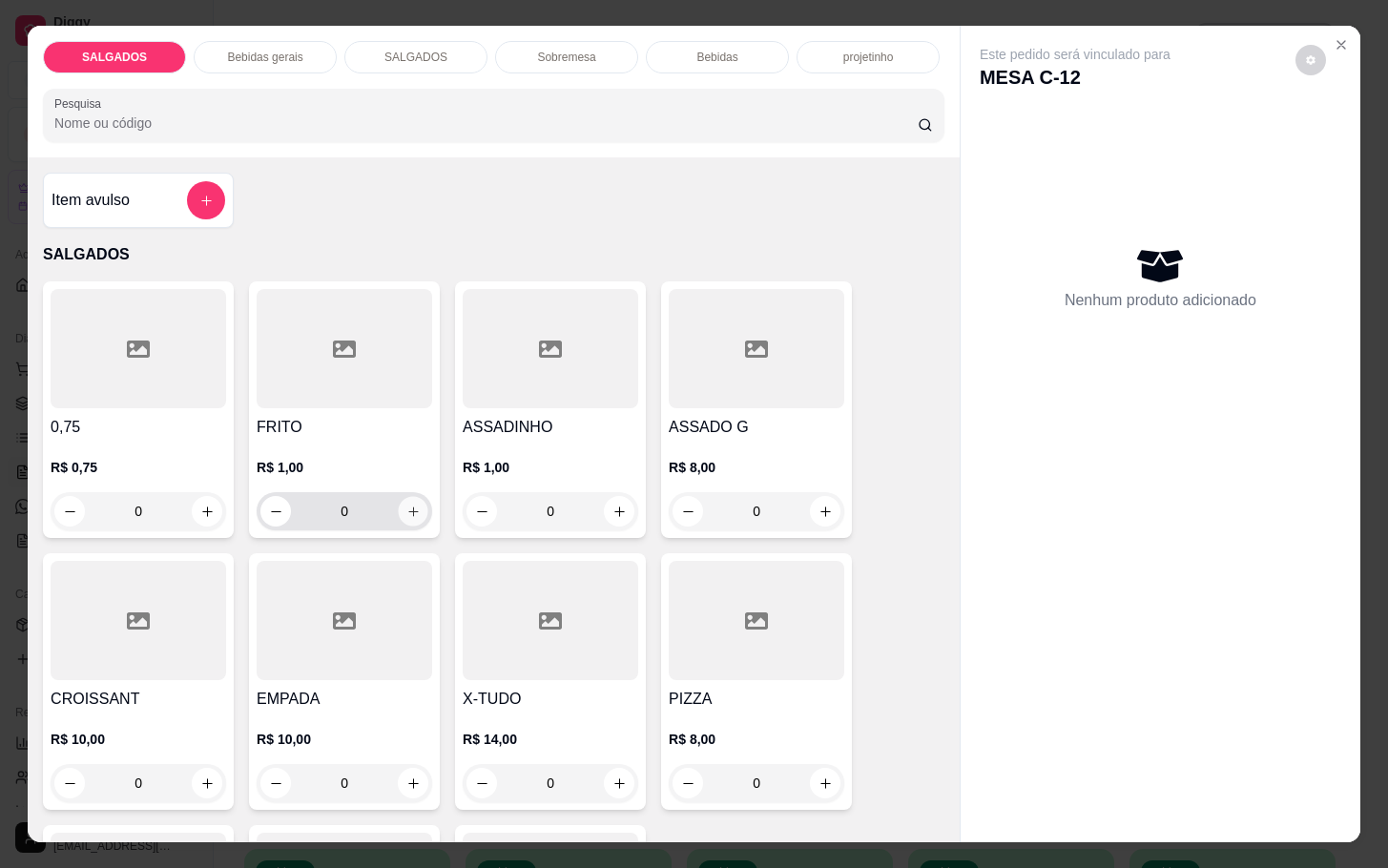
click at [406, 508] on icon "increase-product-quantity" at bounding box center [413, 511] width 14 height 14
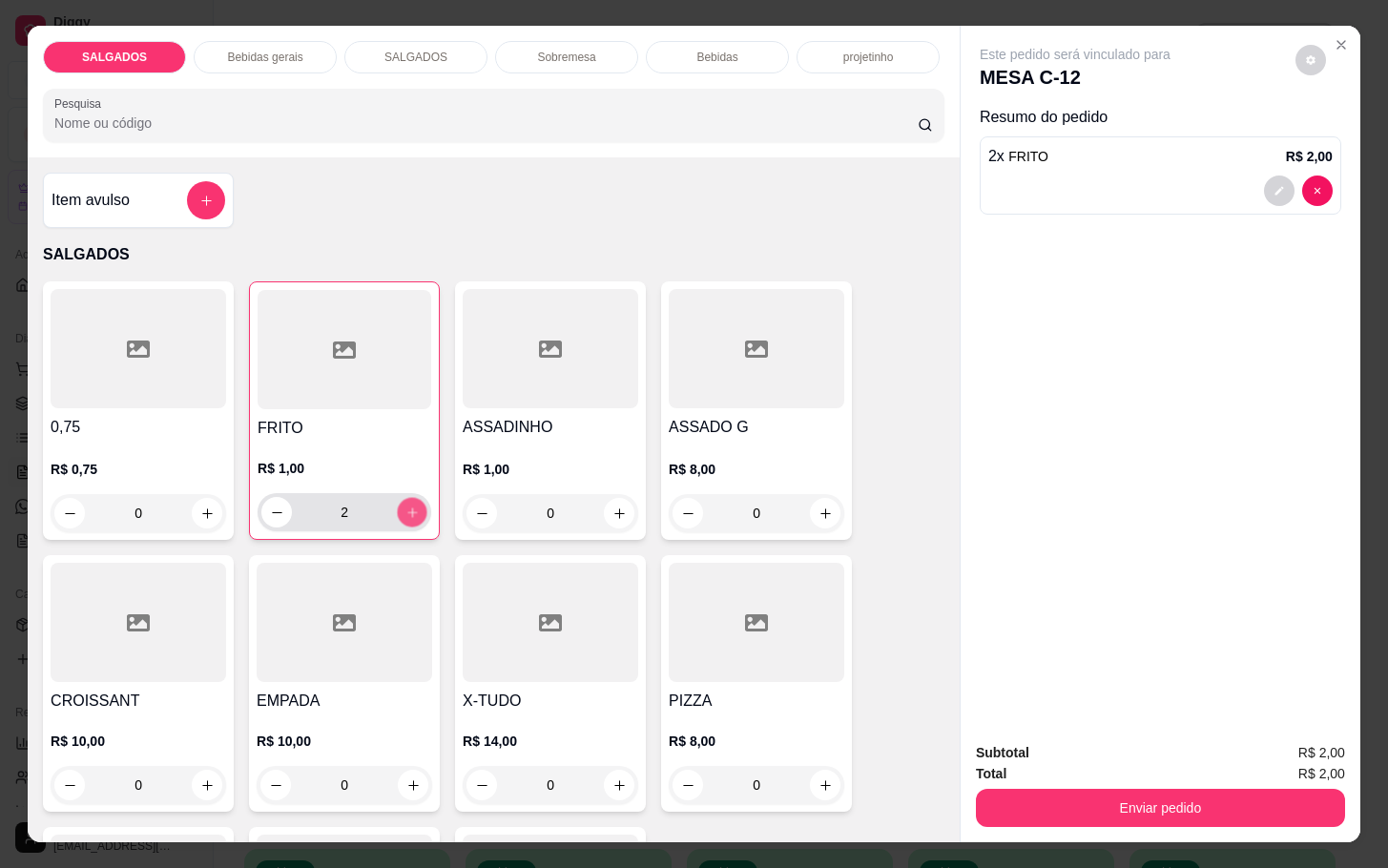
click at [407, 508] on icon "increase-product-quantity" at bounding box center [412, 512] width 14 height 14
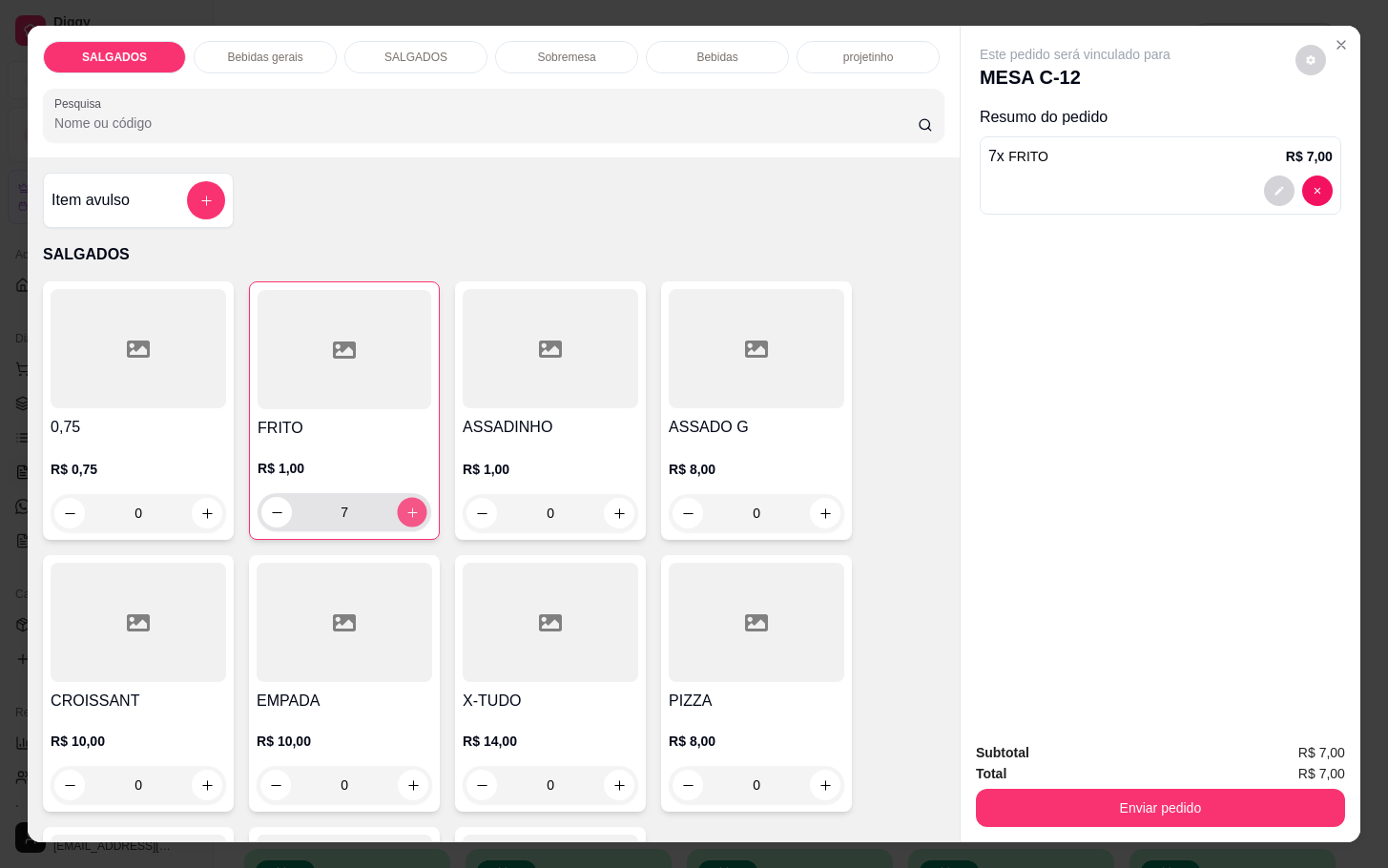
click at [407, 508] on icon "increase-product-quantity" at bounding box center [412, 512] width 14 height 14
type input "10"
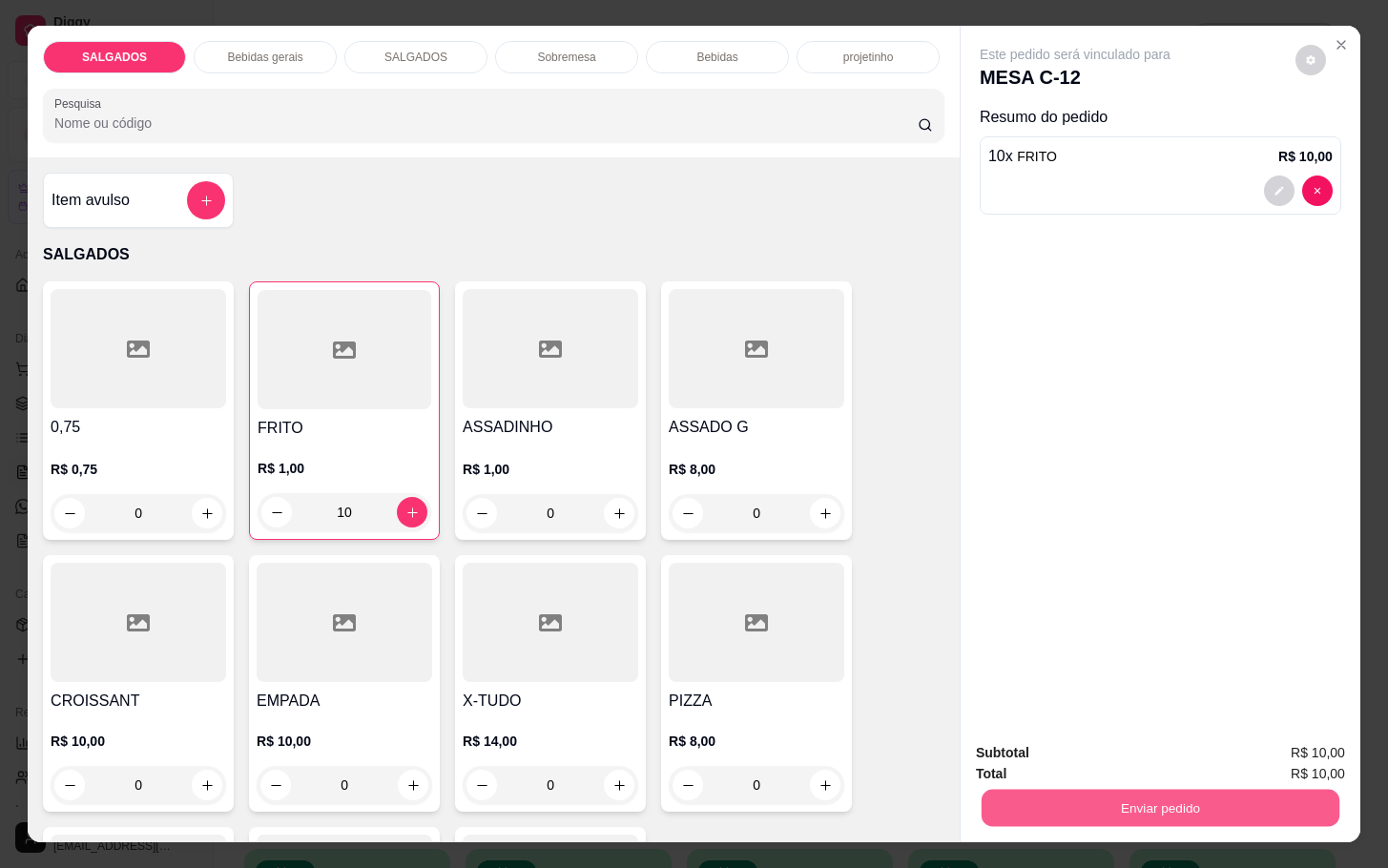
click at [1058, 790] on button "Enviar pedido" at bounding box center [1160, 807] width 358 height 37
click at [1053, 755] on button "Não registrar e enviar pedido" at bounding box center [1095, 750] width 199 height 36
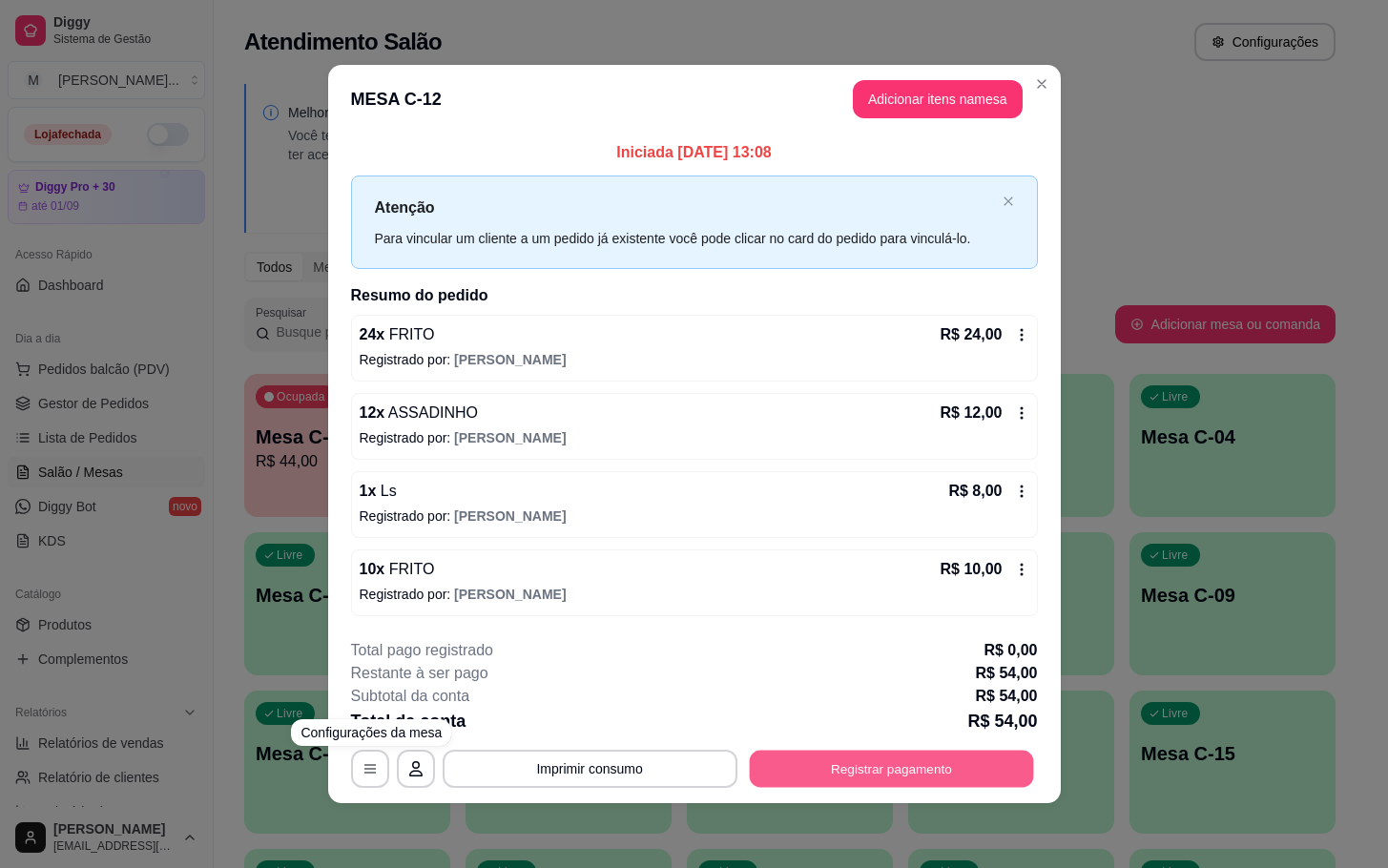
click at [859, 781] on button "Registrar pagamento" at bounding box center [890, 768] width 284 height 37
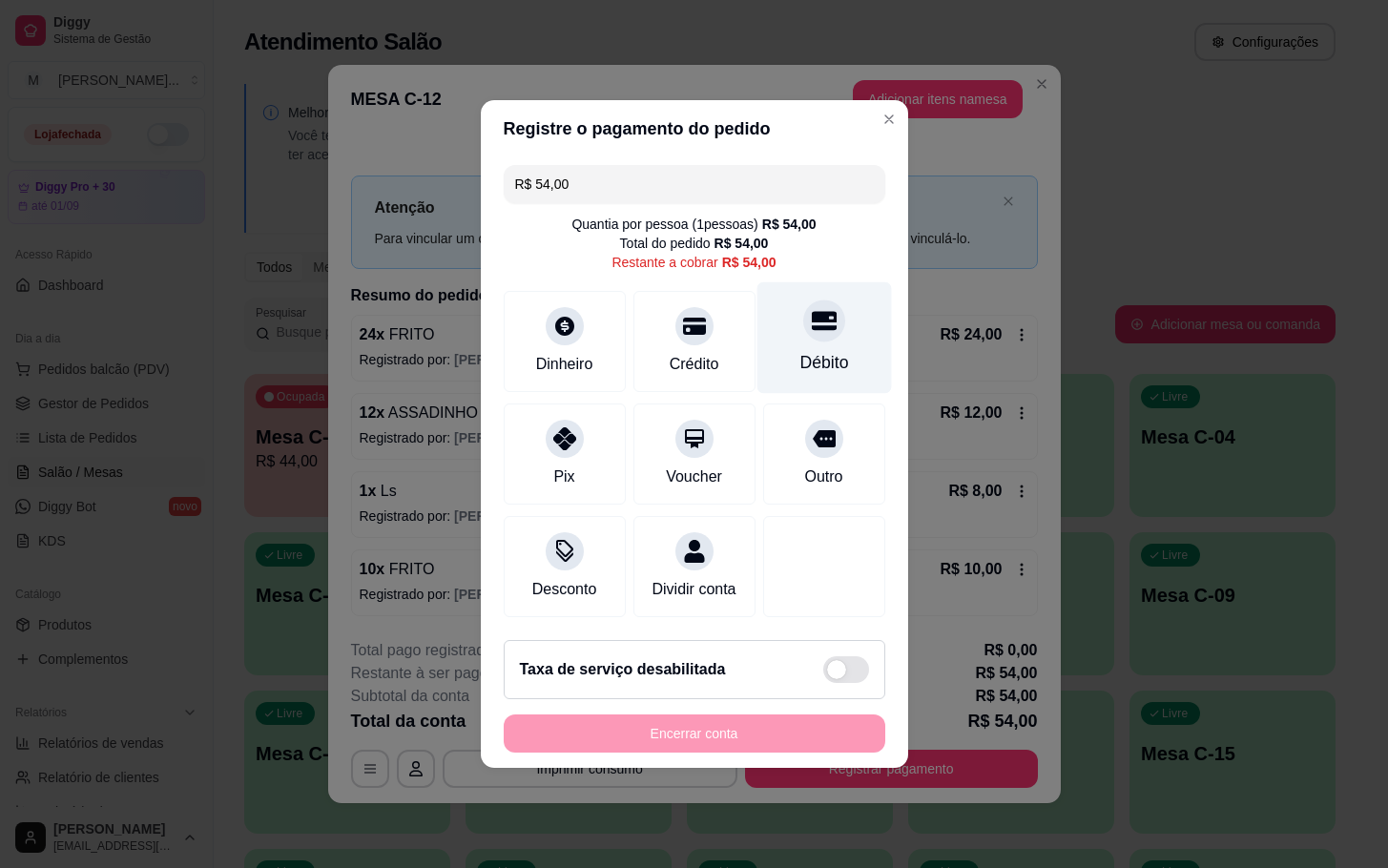
click at [831, 336] on div "Débito" at bounding box center [823, 337] width 135 height 112
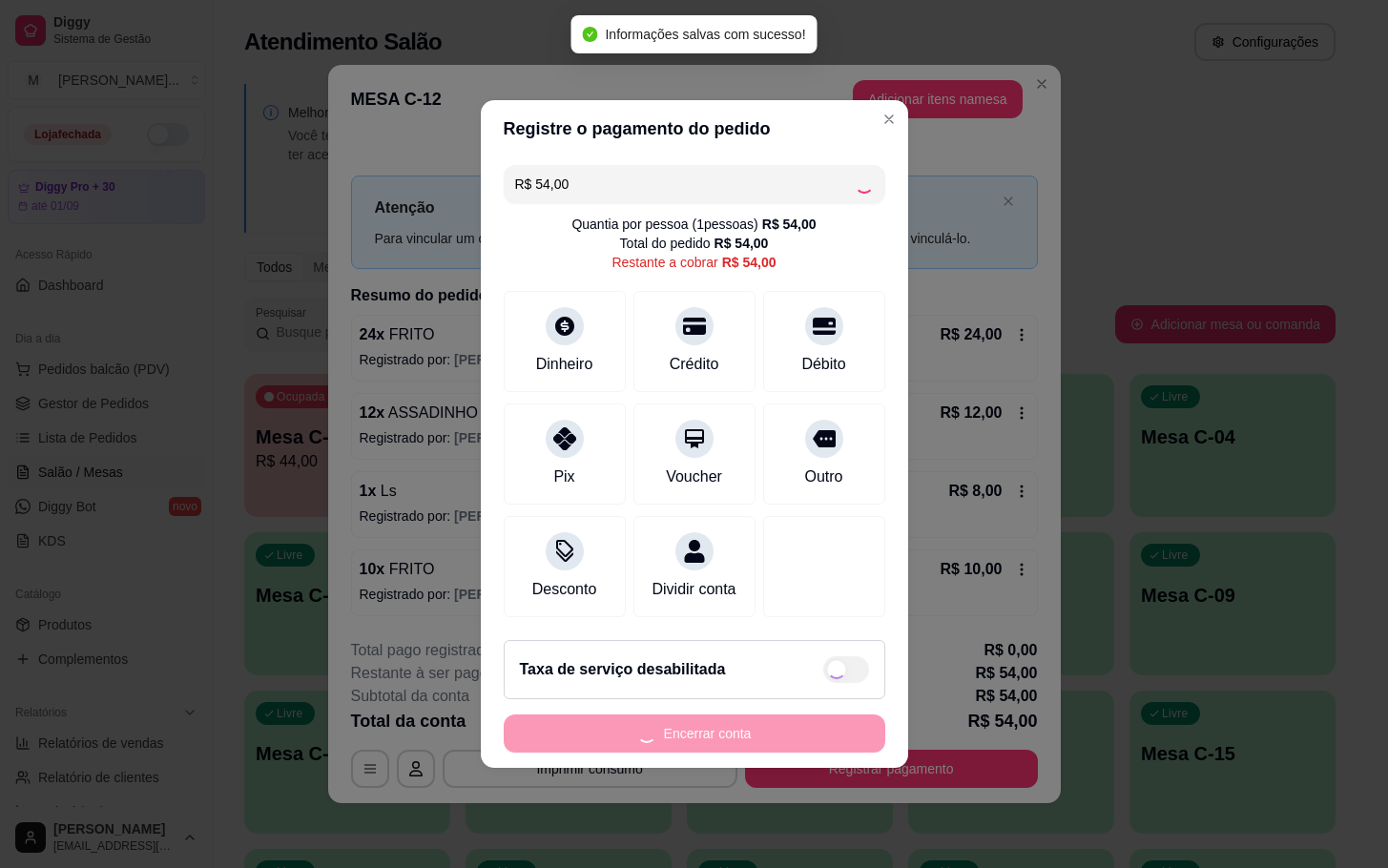
type input "R$ 0,00"
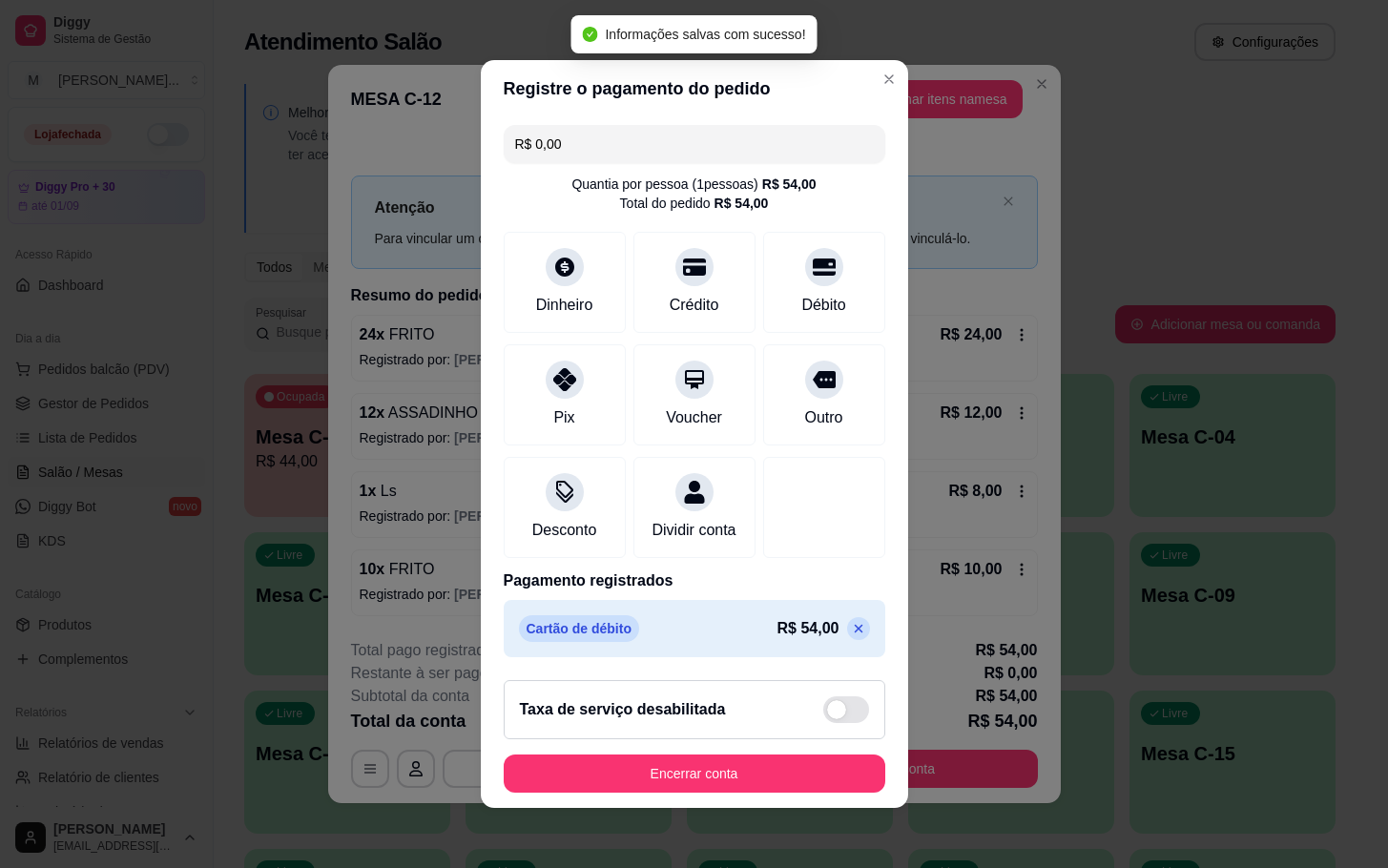
click at [719, 807] on footer "Taxa de serviço desabilitada Encerrar conta" at bounding box center [694, 736] width 427 height 143
click at [725, 792] on button "Encerrar conta" at bounding box center [694, 773] width 381 height 38
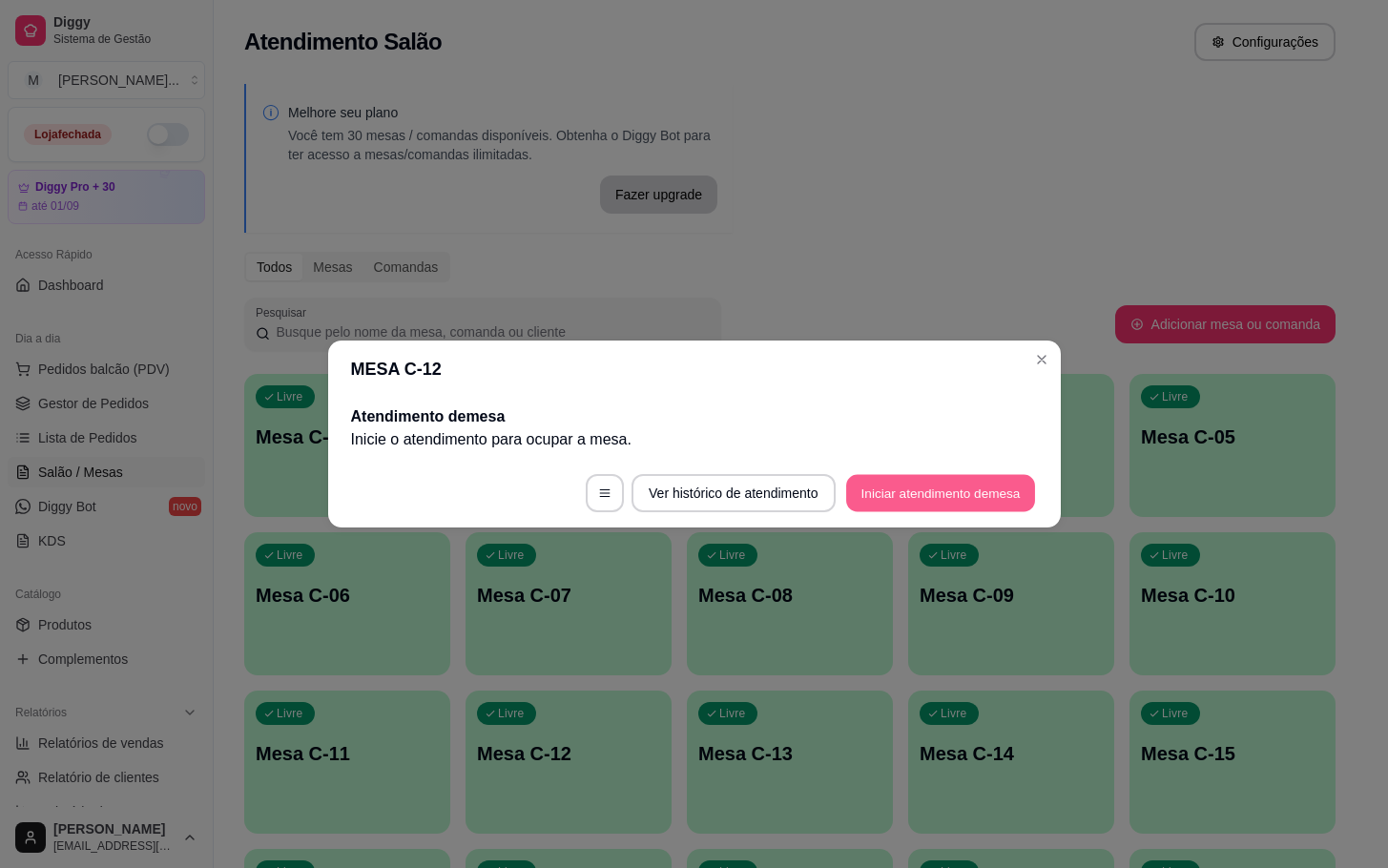
click at [940, 492] on button "Iniciar atendimento de mesa" at bounding box center [941, 493] width 189 height 37
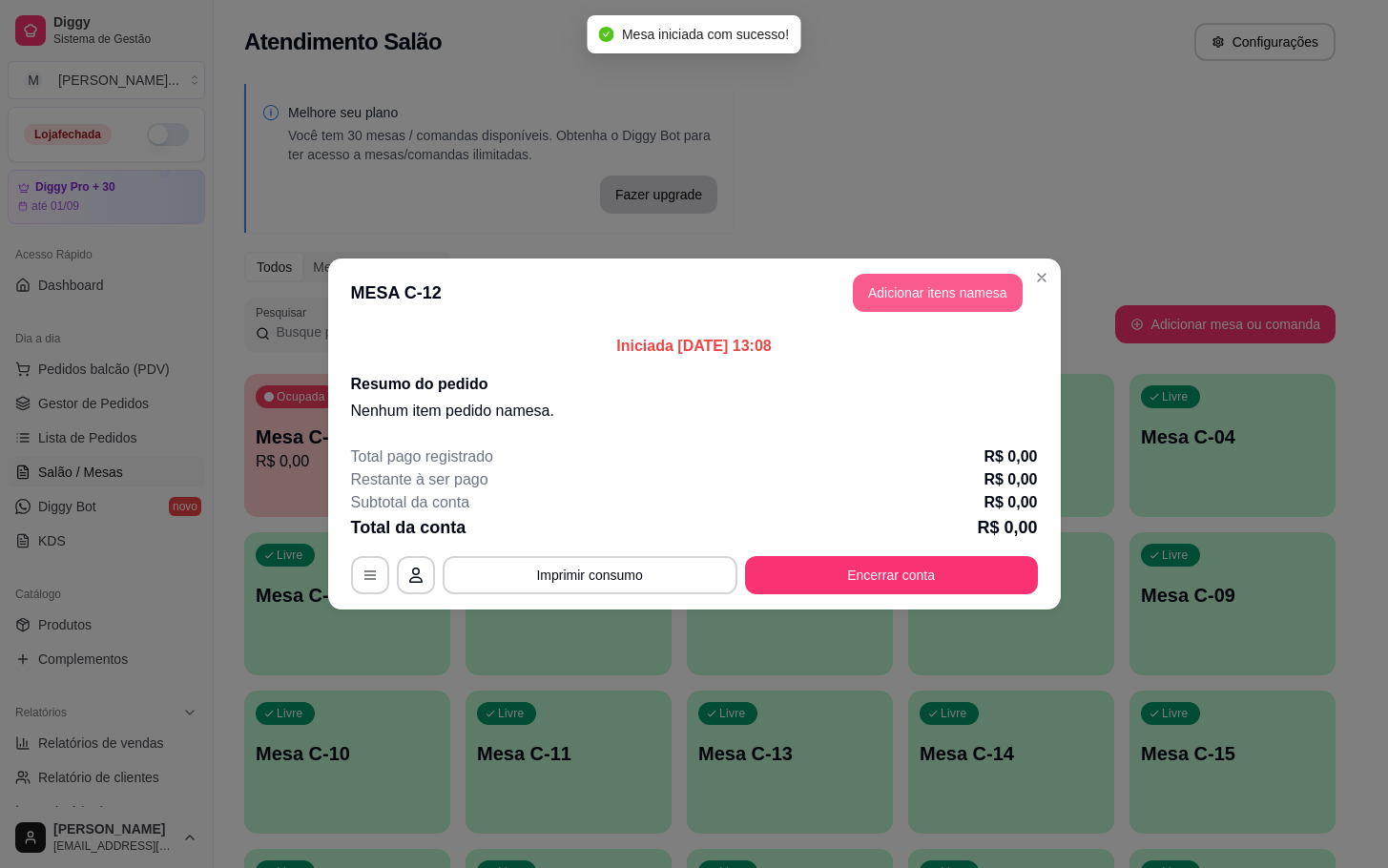
click at [945, 303] on button "Adicionar itens na mesa" at bounding box center [938, 293] width 170 height 38
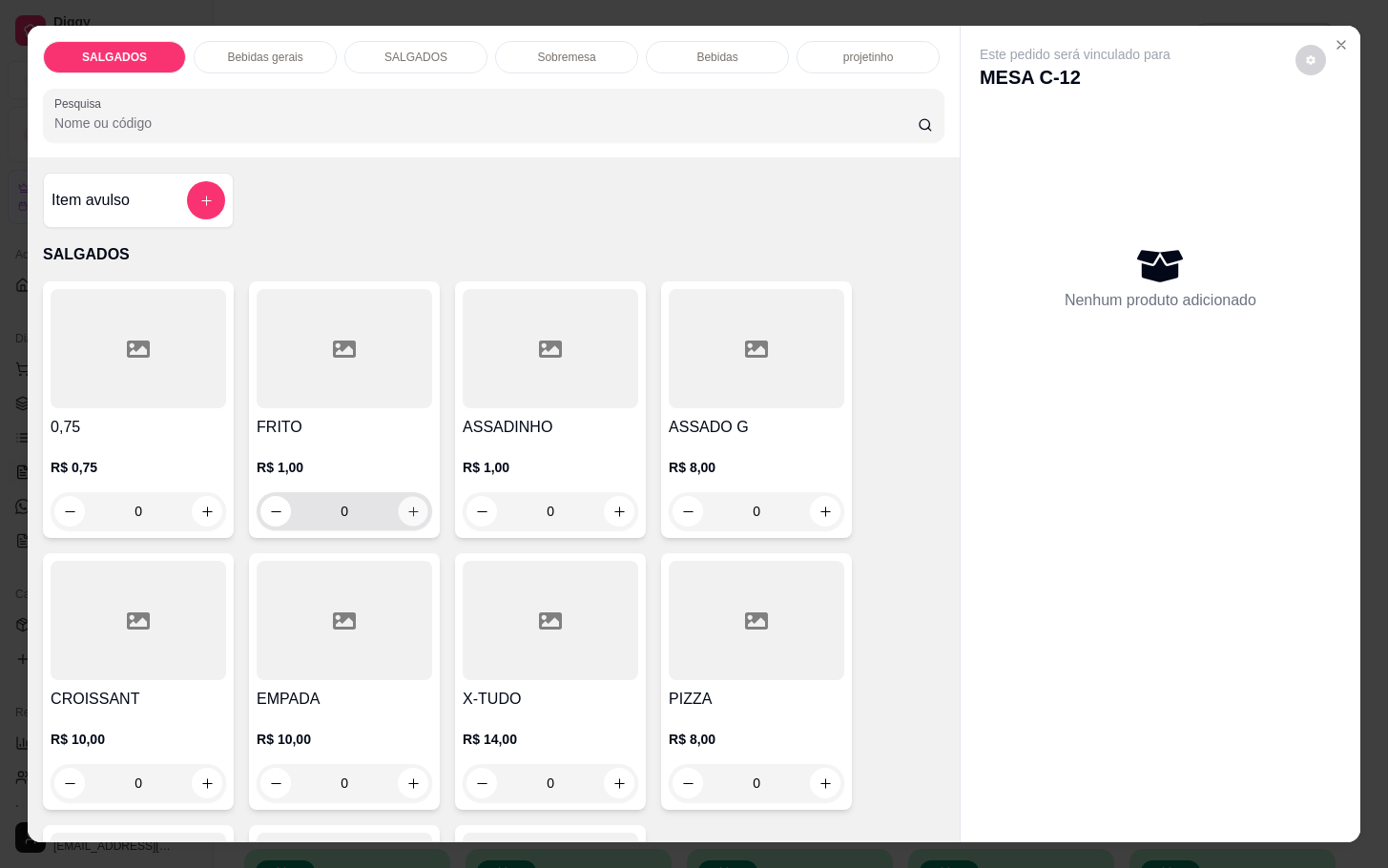
click at [406, 505] on icon "increase-product-quantity" at bounding box center [413, 511] width 14 height 14
click at [407, 505] on icon "increase-product-quantity" at bounding box center [413, 511] width 14 height 14
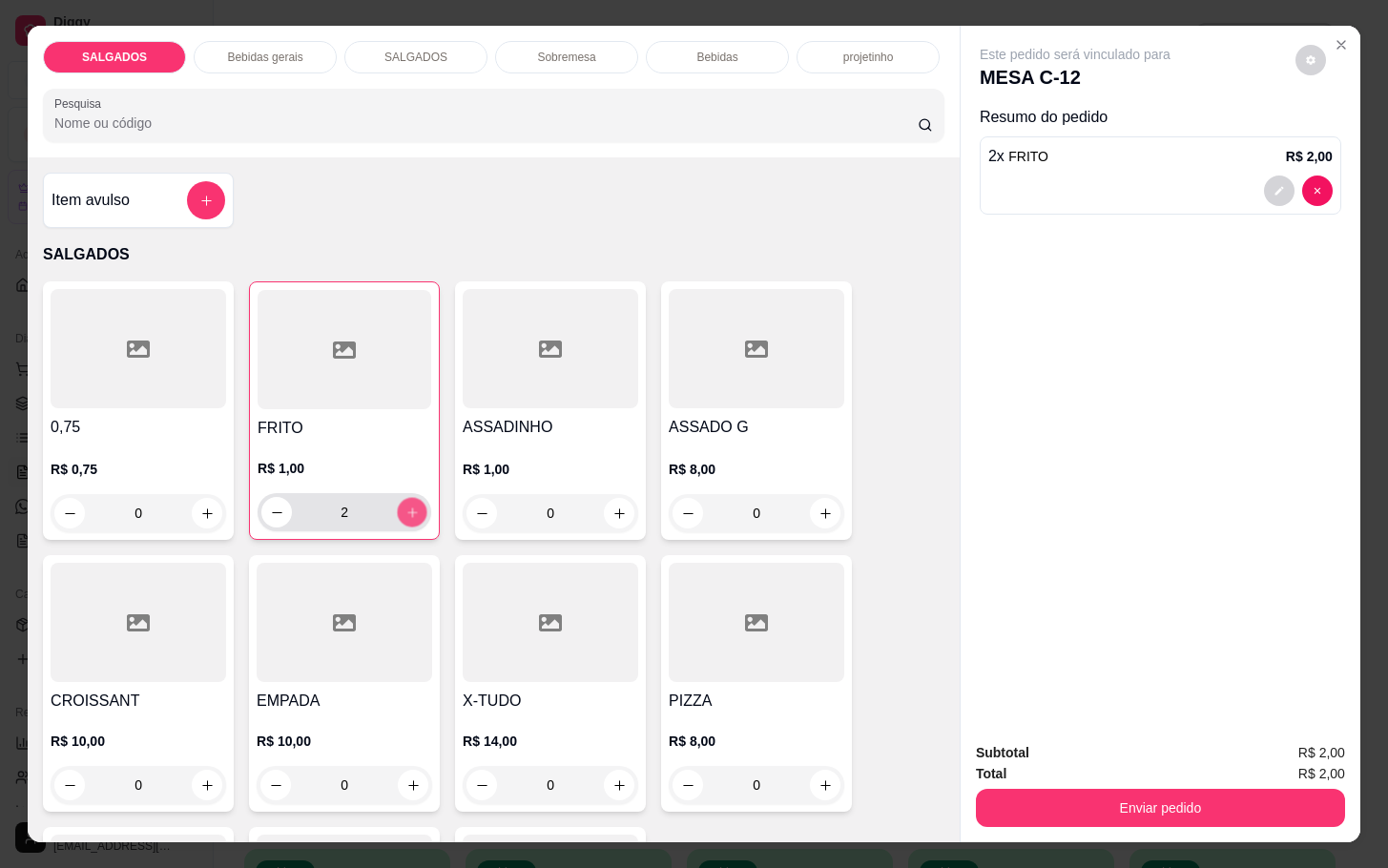
click at [407, 506] on icon "increase-product-quantity" at bounding box center [412, 512] width 14 height 14
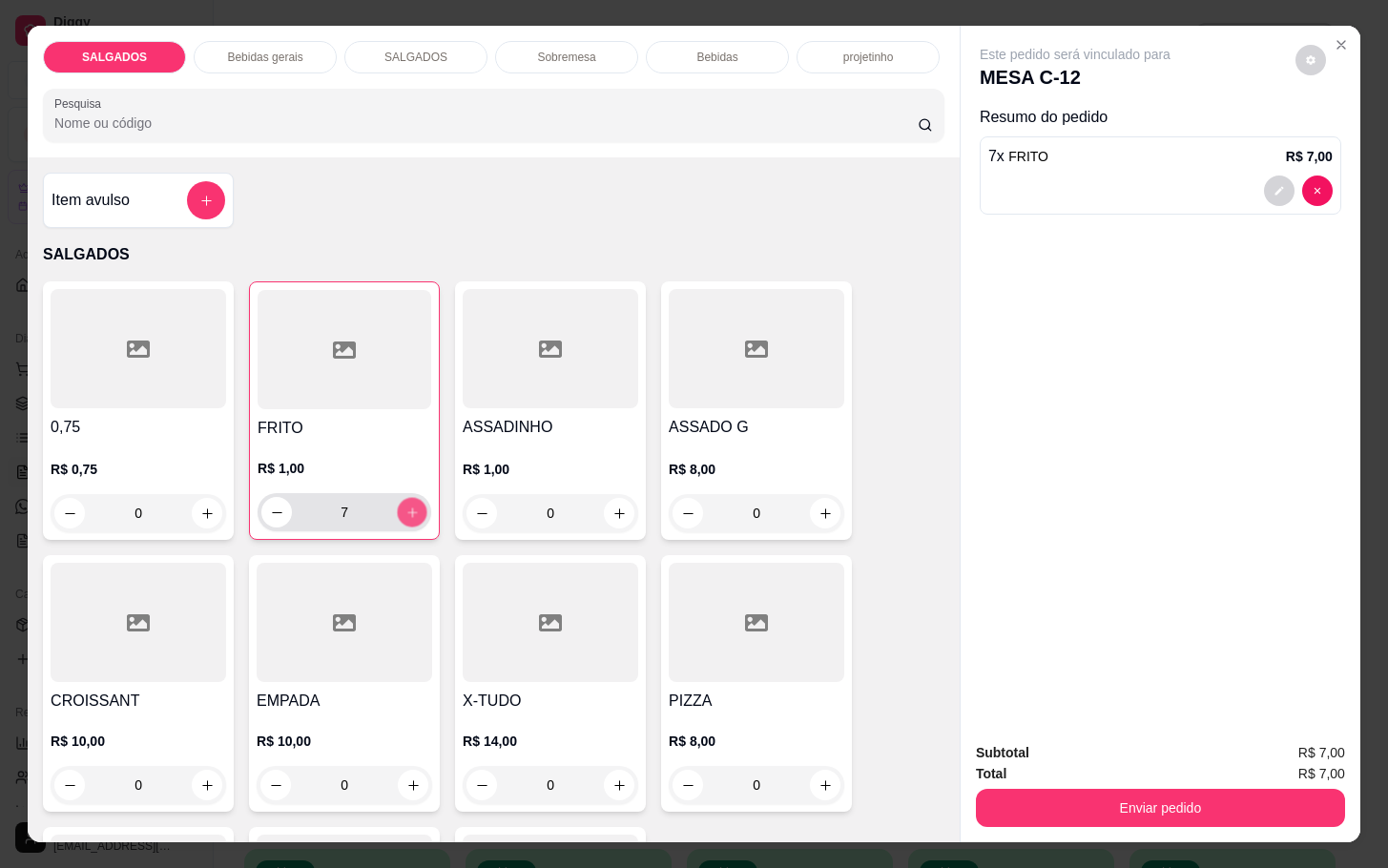
click at [407, 506] on icon "increase-product-quantity" at bounding box center [412, 512] width 14 height 14
type input "10"
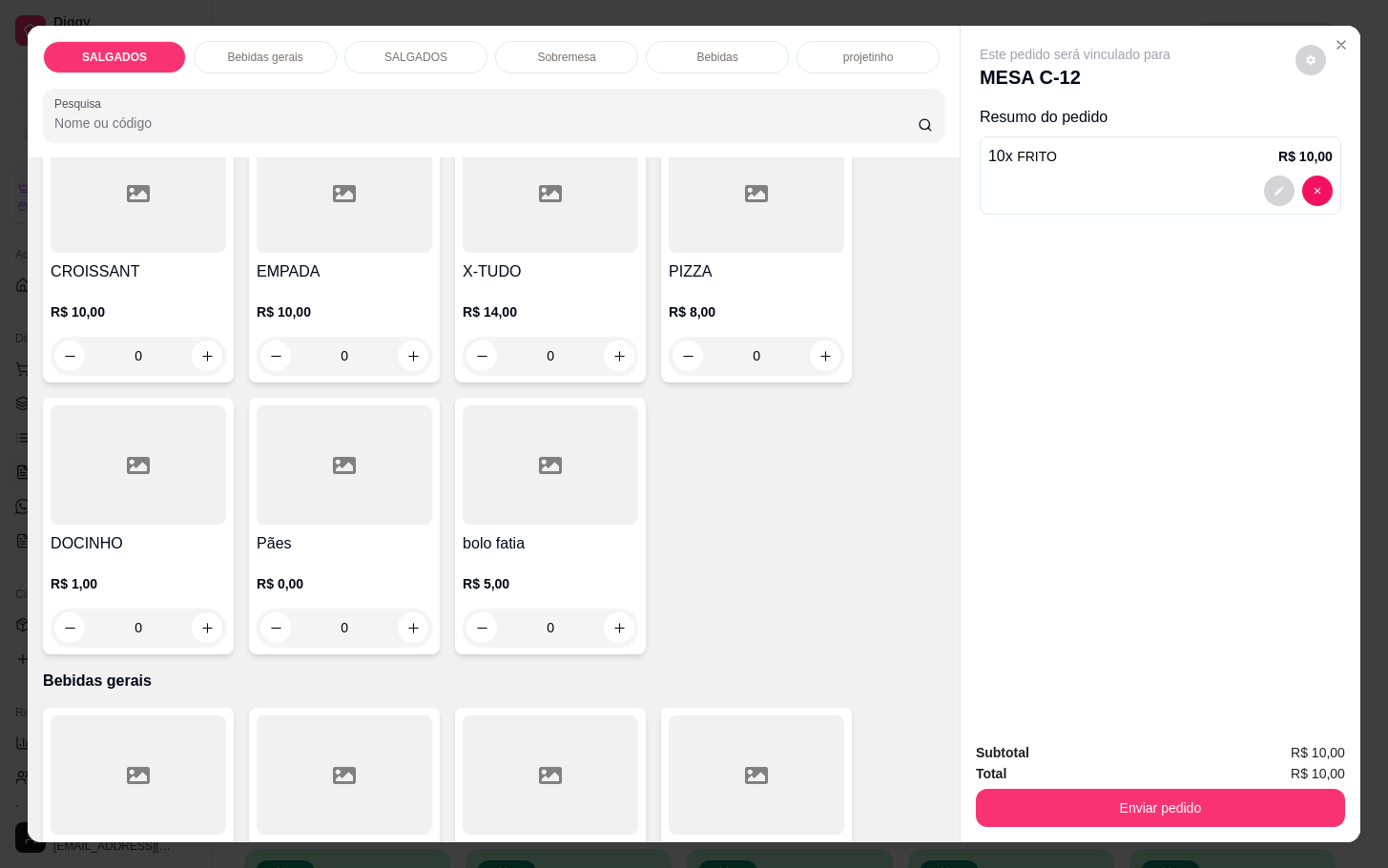
scroll to position [715, 0]
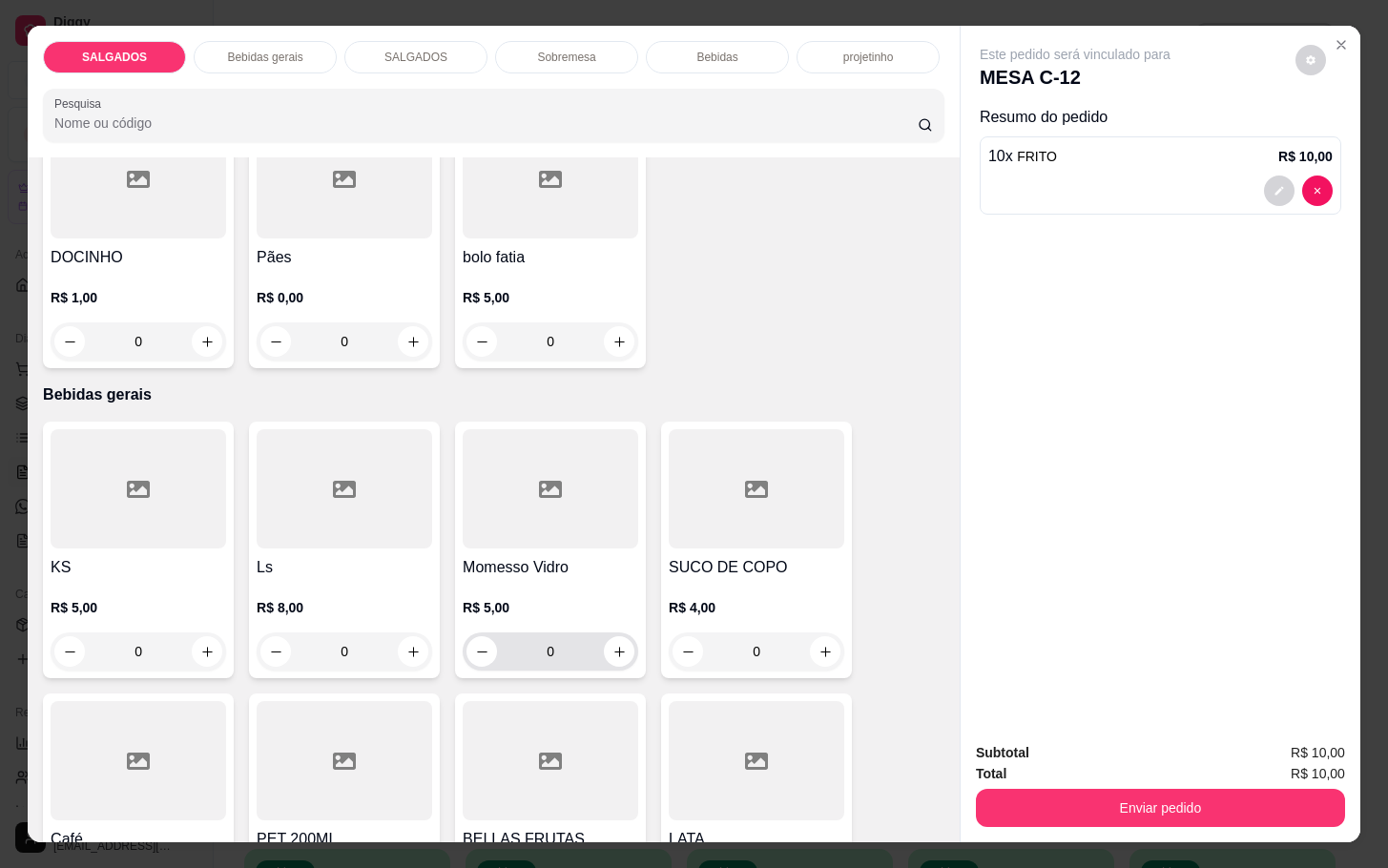
click at [628, 636] on div "Momesso Vidro R$ 5,00 0" at bounding box center [551, 550] width 191 height 256
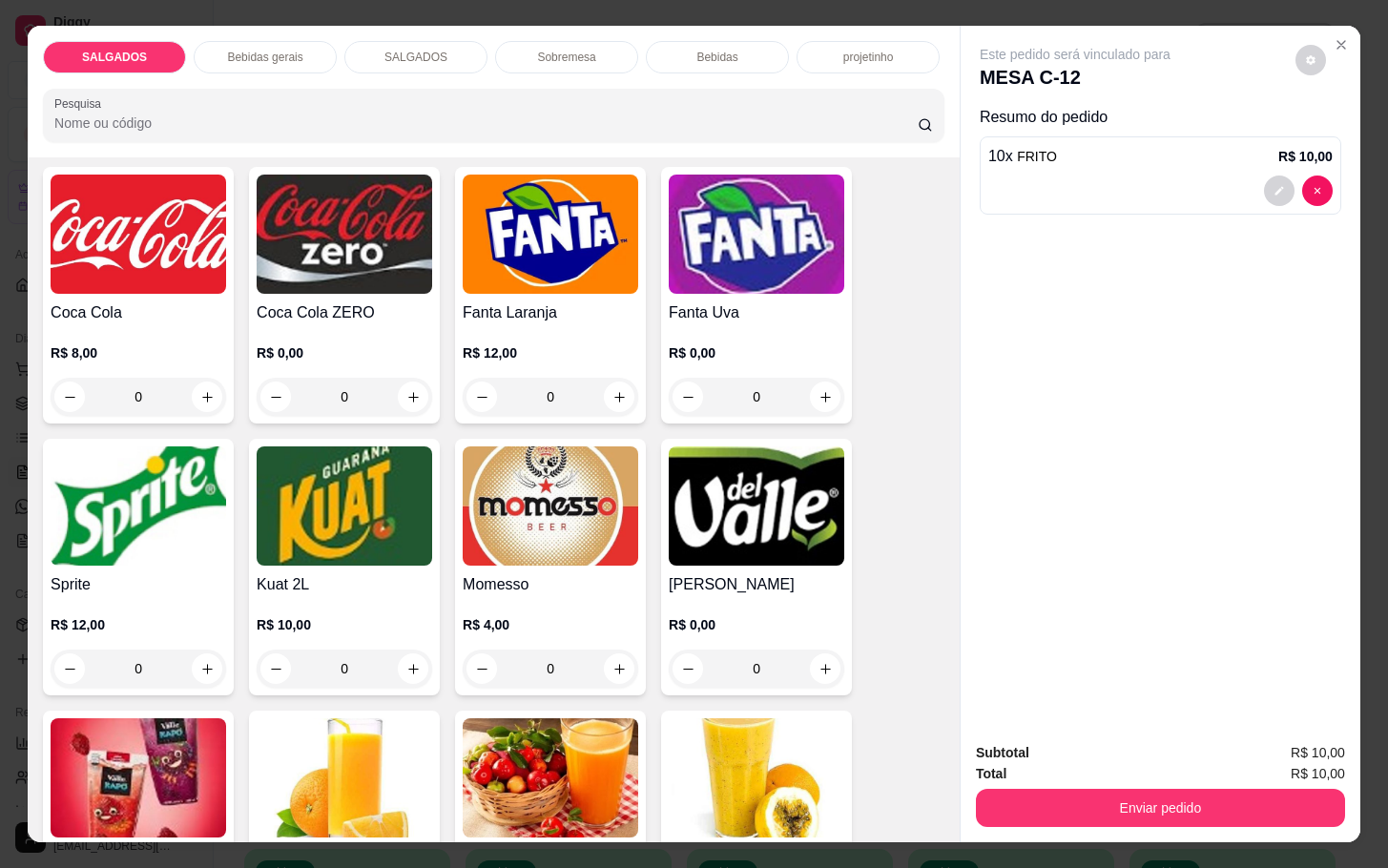
scroll to position [3720, 0]
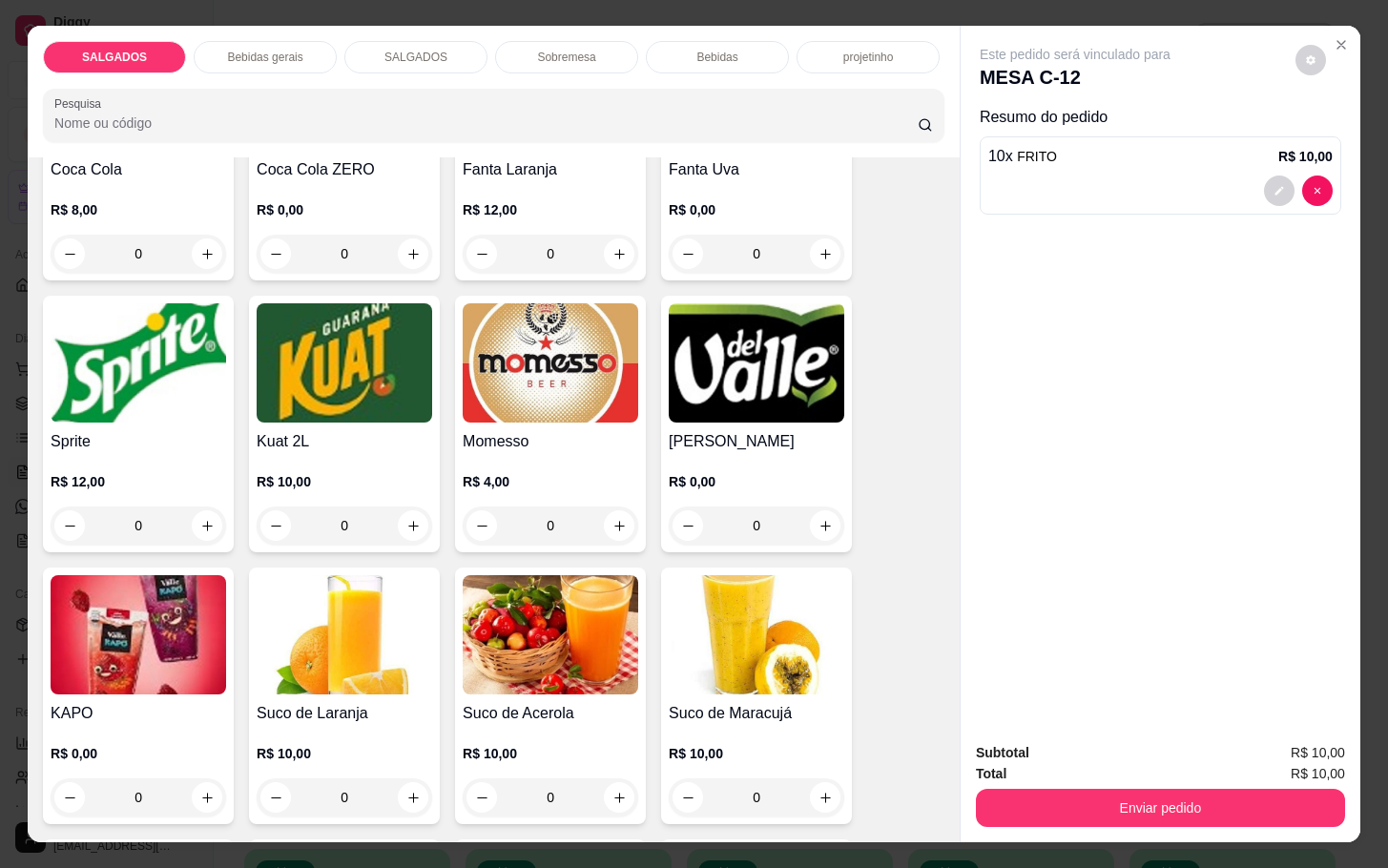
drag, startPoint x: 502, startPoint y: 470, endPoint x: 516, endPoint y: 475, distance: 14.9
click at [516, 475] on p "R$ 4,00" at bounding box center [551, 482] width 176 height 19
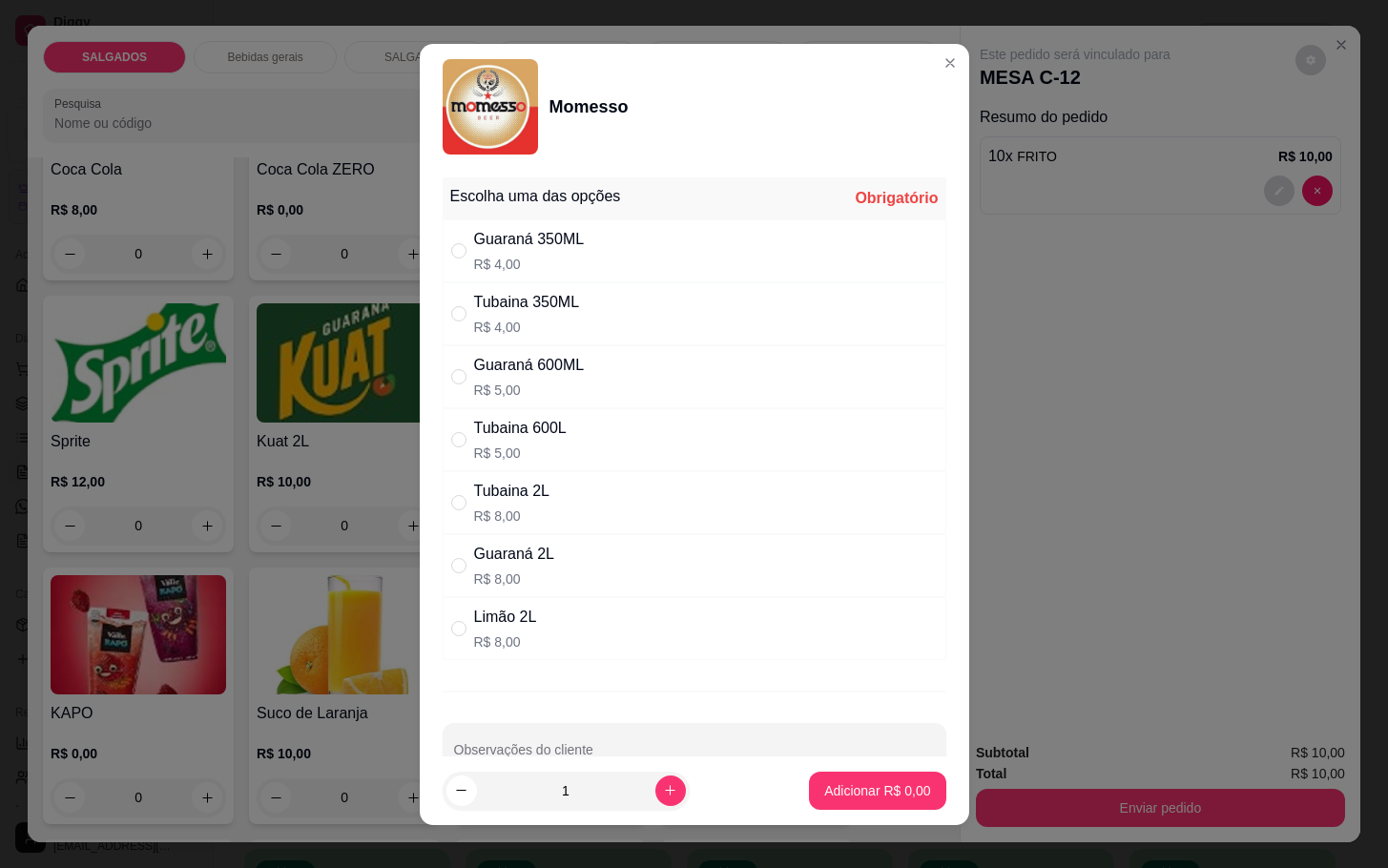
click at [541, 433] on div "Tubaina 600L" at bounding box center [520, 428] width 93 height 23
radio input "true"
click at [811, 779] on button "Adicionar R$ 5,00" at bounding box center [877, 791] width 137 height 38
type input "1"
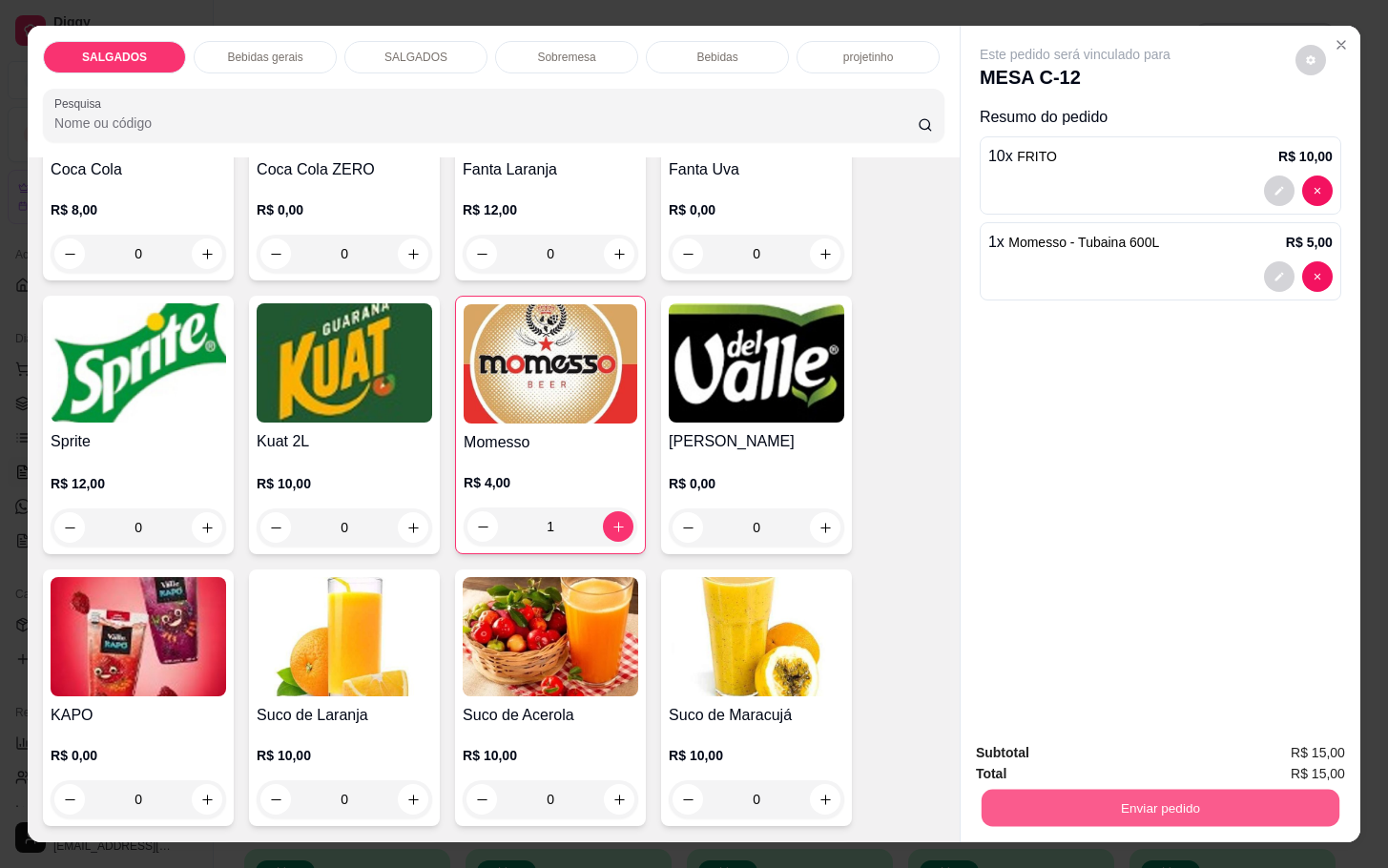
click at [994, 789] on button "Enviar pedido" at bounding box center [1160, 807] width 358 height 37
click at [1059, 768] on button "Não registrar e enviar pedido" at bounding box center [1095, 749] width 193 height 35
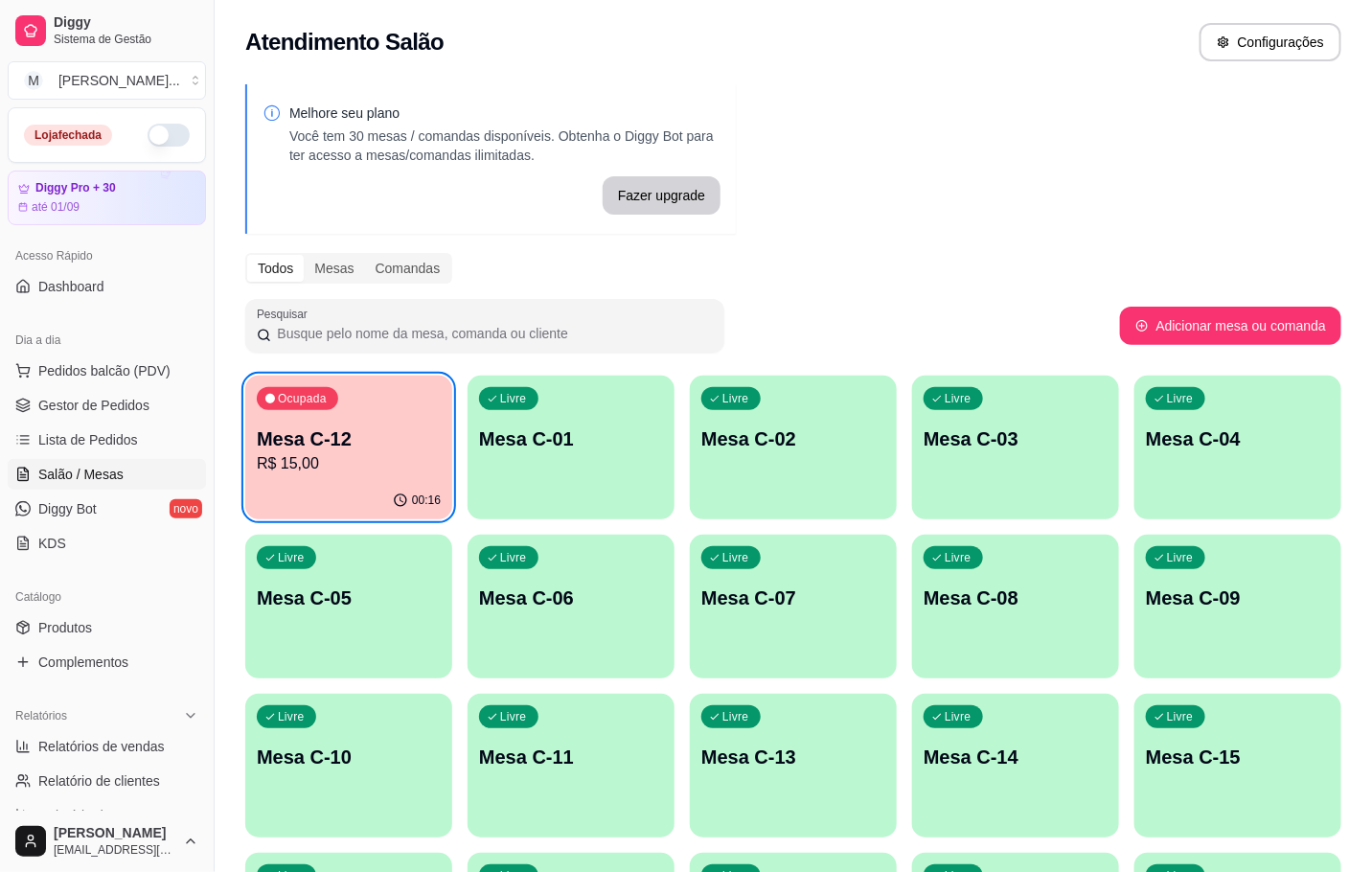
click at [290, 458] on p "R$ 15,00" at bounding box center [349, 464] width 184 height 23
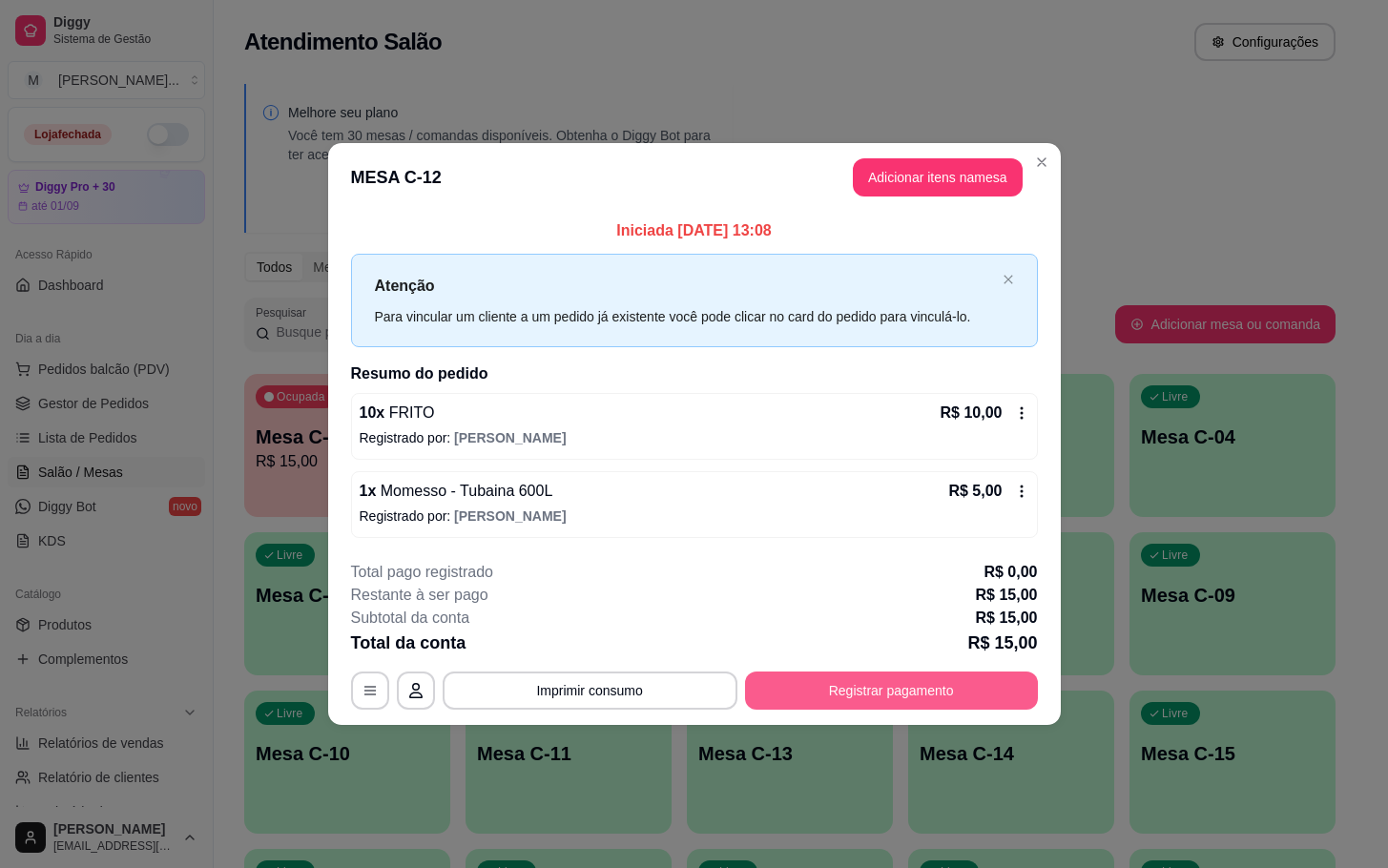
click at [815, 675] on button "Registrar pagamento" at bounding box center [891, 690] width 293 height 38
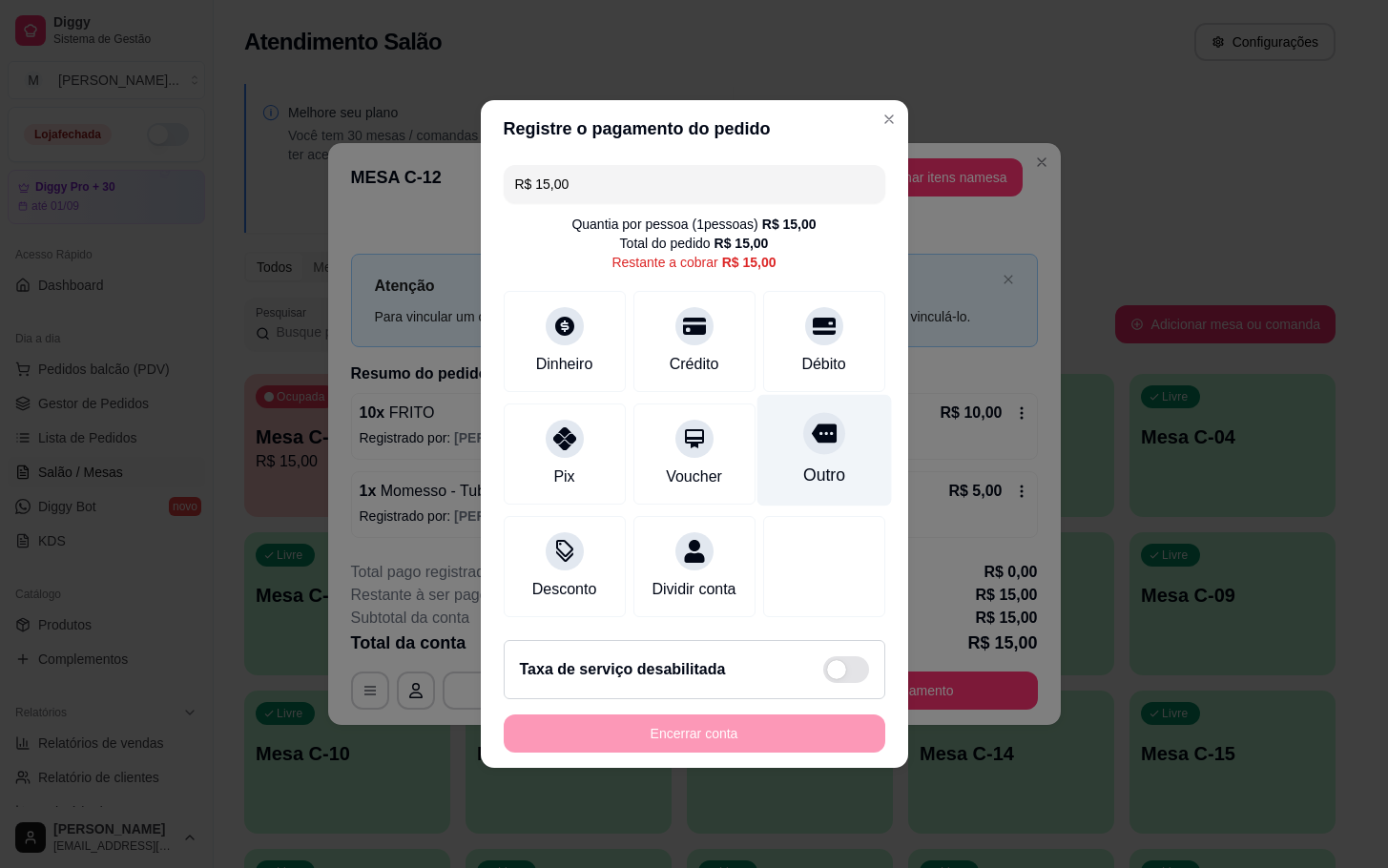
click at [844, 459] on div "Outro" at bounding box center [823, 450] width 135 height 112
type input "R$ 0,00"
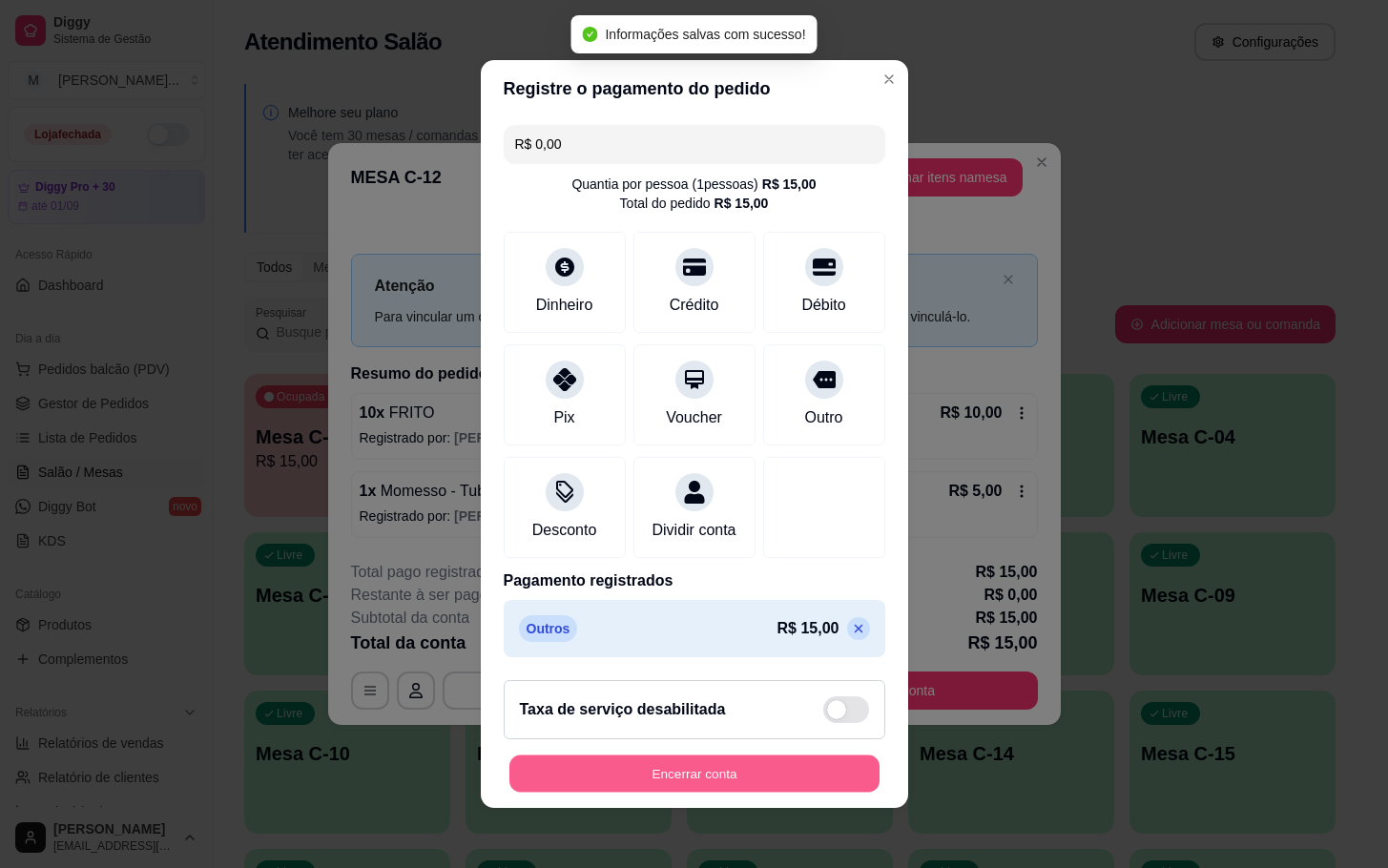
click at [753, 788] on button "Encerrar conta" at bounding box center [694, 773] width 370 height 37
